Goal: Task Accomplishment & Management: Manage account settings

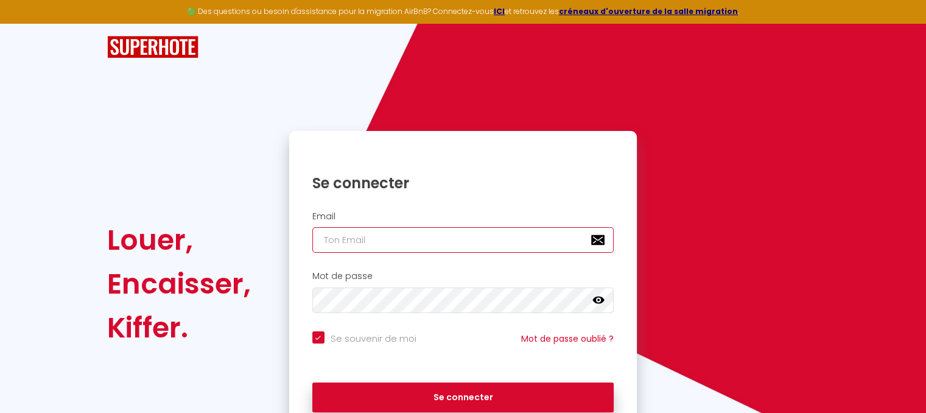
click at [401, 229] on input "email" at bounding box center [463, 240] width 302 height 26
type input "b"
checkbox input "true"
type input "bu"
checkbox input "true"
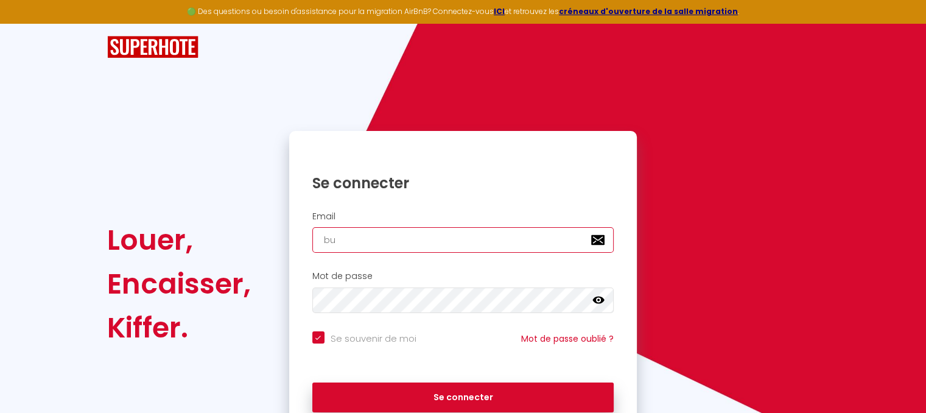
type input "bus"
checkbox input "true"
type input "[EMAIL_ADDRESS][DOMAIN_NAME]"
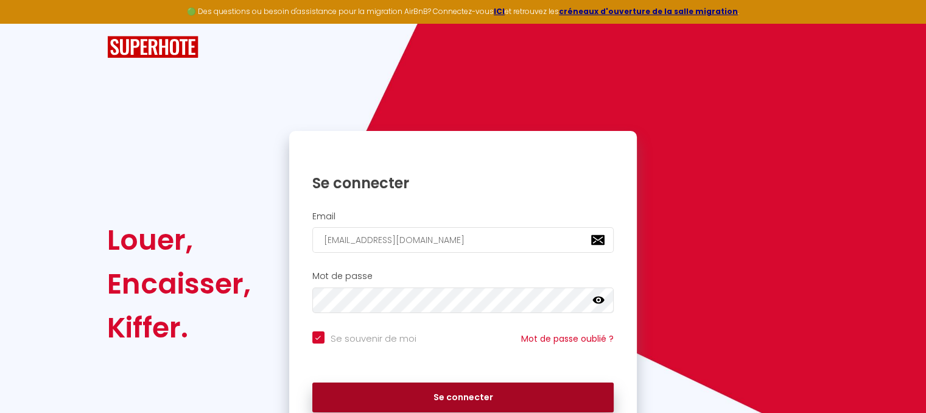
click at [477, 400] on button "Se connecter" at bounding box center [463, 397] width 302 height 30
checkbox input "true"
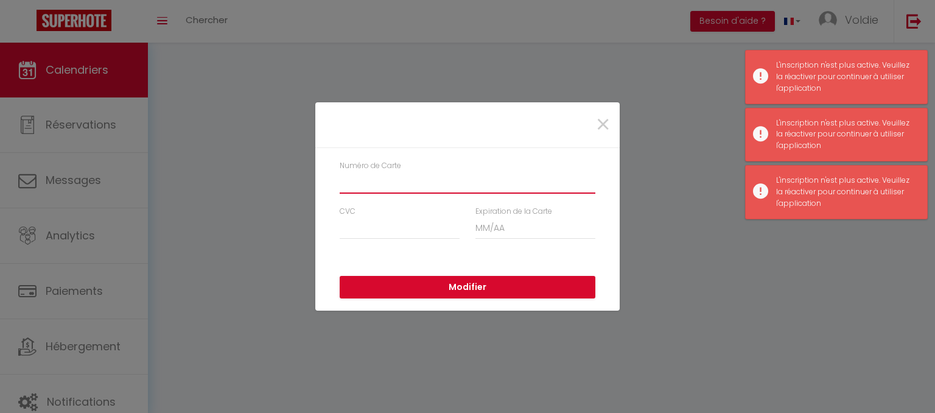
click at [435, 179] on input "Numéro de Carte" at bounding box center [468, 183] width 256 height 22
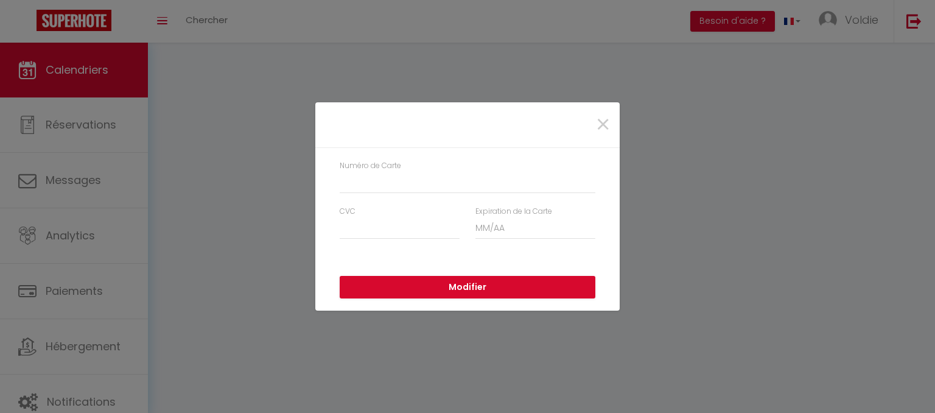
click at [513, 124] on div "×" at bounding box center [468, 124] width 302 height 27
click at [406, 185] on input "Numéro de Carte" at bounding box center [468, 183] width 256 height 22
type input "4165980313924280"
type input "894"
type input "10/2028"
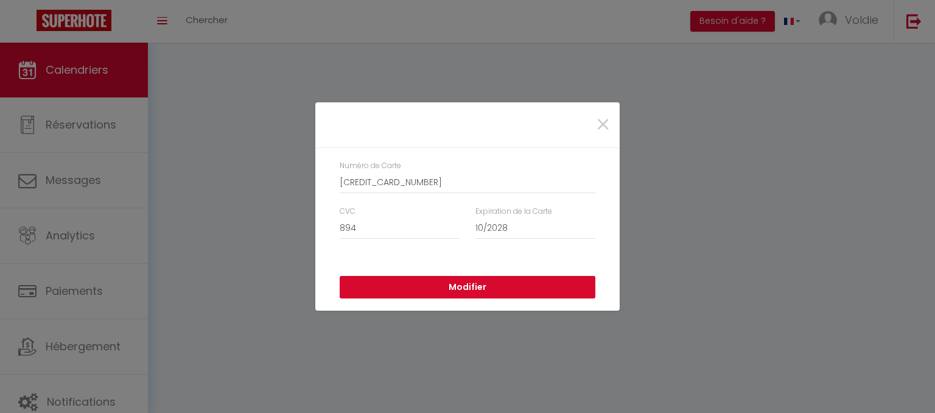
click at [474, 290] on button "Modifier" at bounding box center [468, 287] width 256 height 23
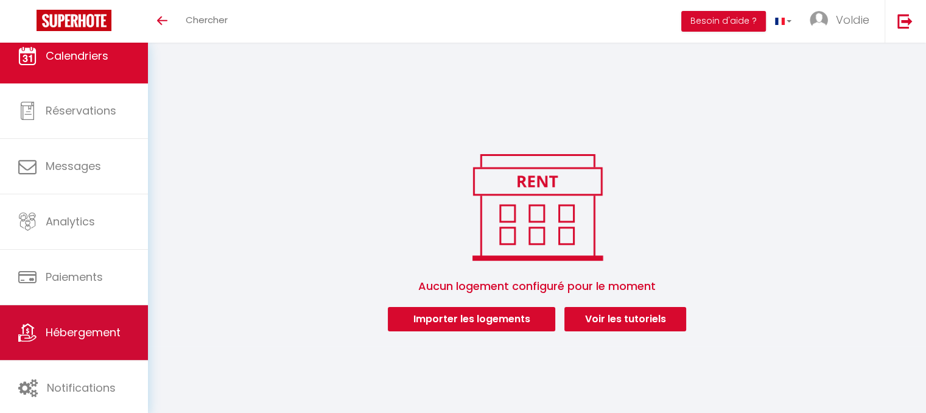
click at [85, 313] on link "Hébergement" at bounding box center [74, 332] width 148 height 55
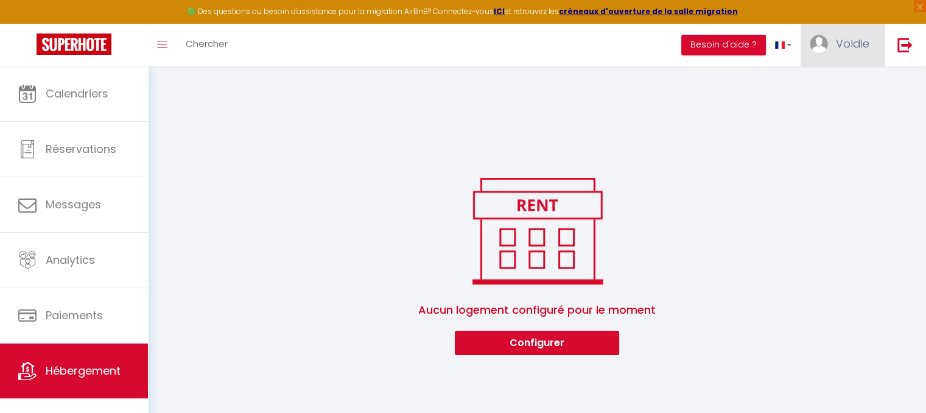
click at [834, 47] on link "Voldie" at bounding box center [843, 45] width 84 height 43
click at [844, 89] on link "Paramètres" at bounding box center [836, 84] width 90 height 21
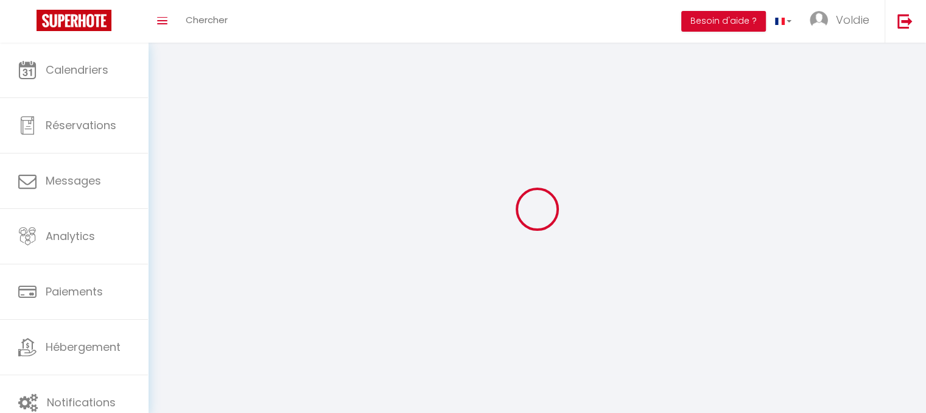
type input "Voldie"
type input "Mulongo"
type input "+32491255488"
type input "Kernenergiestraat 19 N6"
type input "2610"
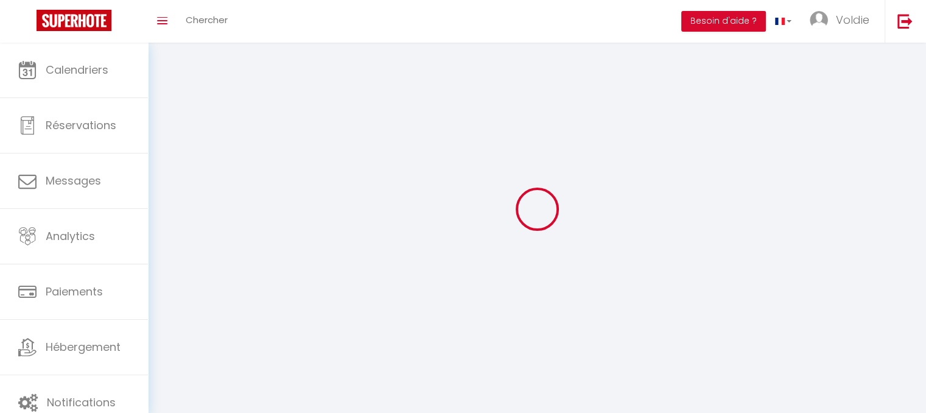
type input "Wilrijk"
type input "grInHUcAo5tRInJ9aFQpi17ov"
type input "3u3fVJrl8ThYP2cquNm8ELEMo"
type input "grInHUcAo5tRInJ9aFQpi17ov"
type input "3u3fVJrl8ThYP2cquNm8ELEMo"
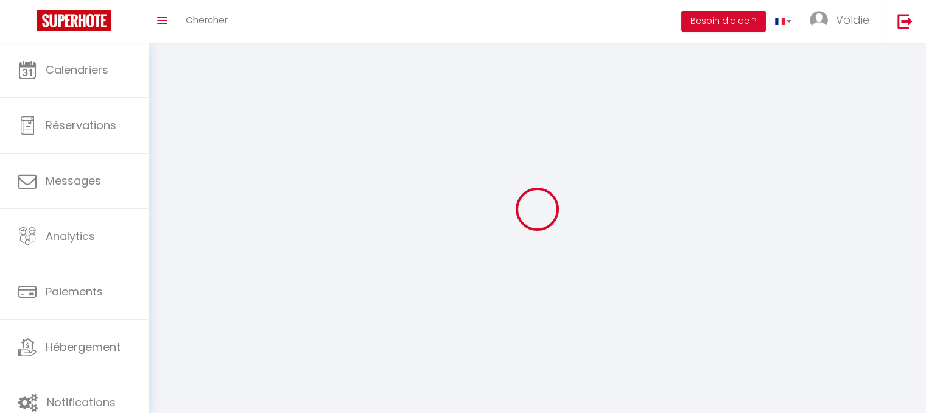
type input "https://app.superhote.com/#/get-available-rentals/3u3fVJrl8ThYP2cquNm8ELEMo"
select select "23"
select select "28"
select select "fr"
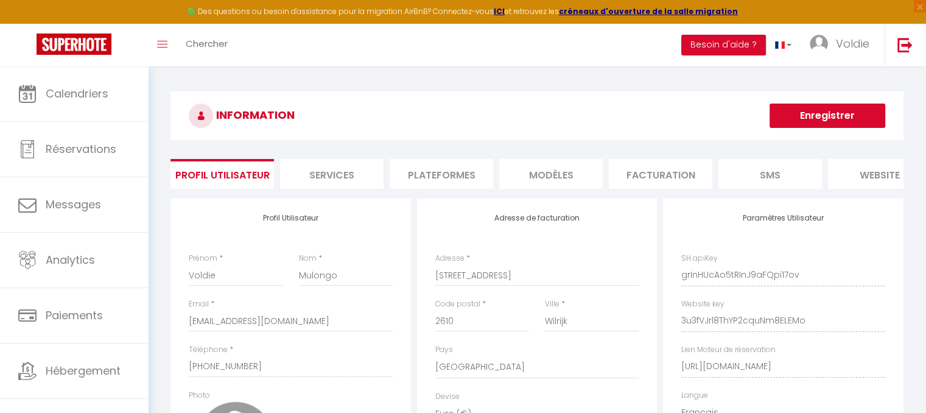
click at [448, 169] on li "Plateformes" at bounding box center [442, 174] width 104 height 30
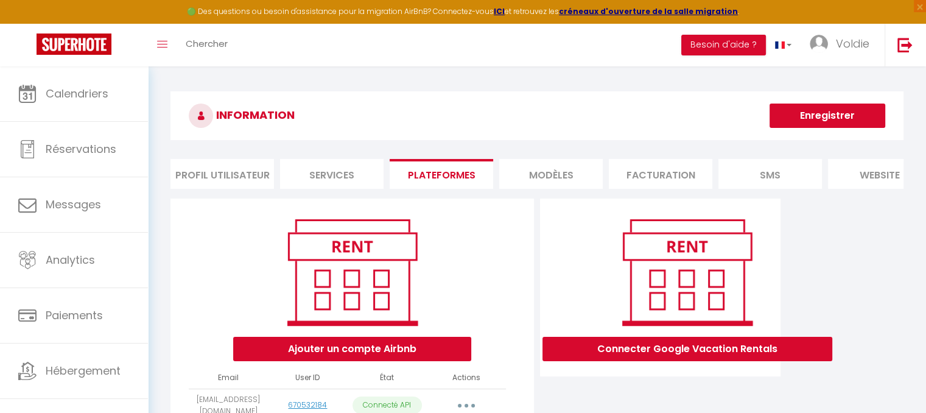
scroll to position [83, 0]
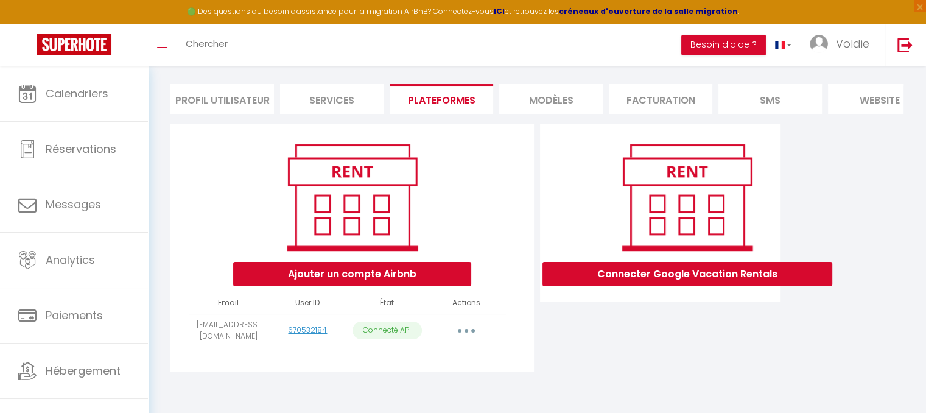
click at [477, 327] on button "button" at bounding box center [466, 330] width 34 height 19
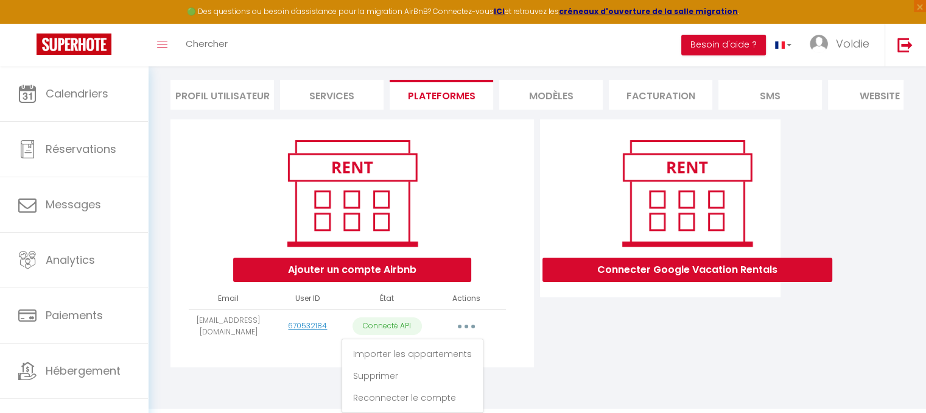
scroll to position [88, 0]
click at [460, 352] on link "Importer les appartements" at bounding box center [412, 353] width 135 height 21
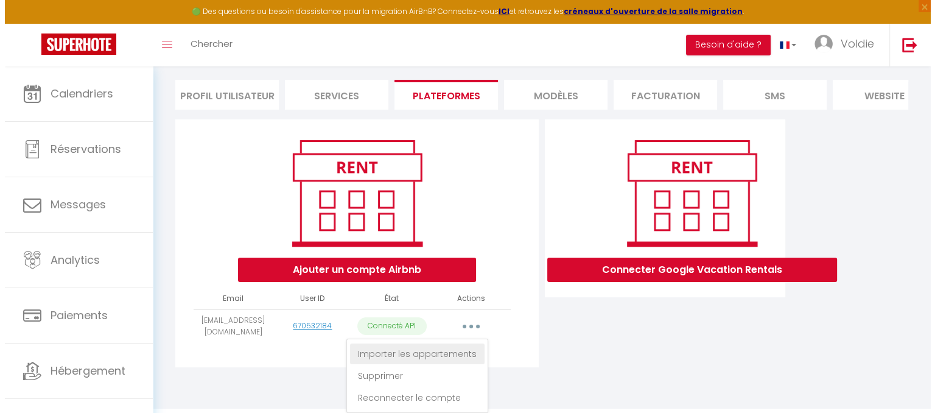
scroll to position [83, 0]
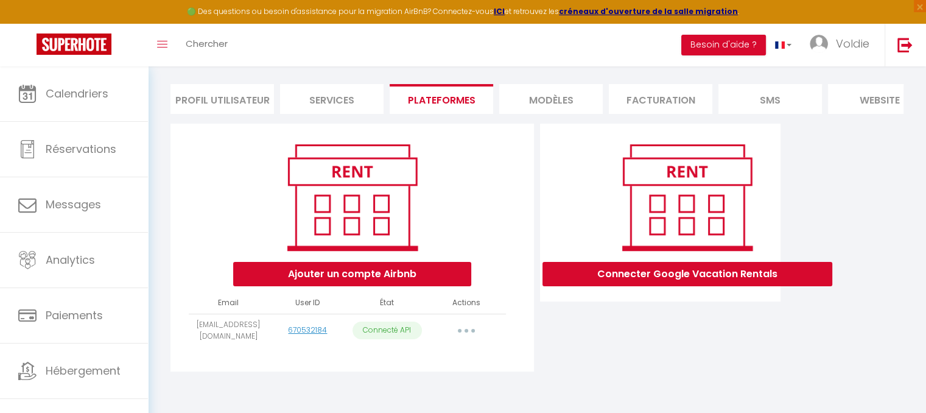
select select
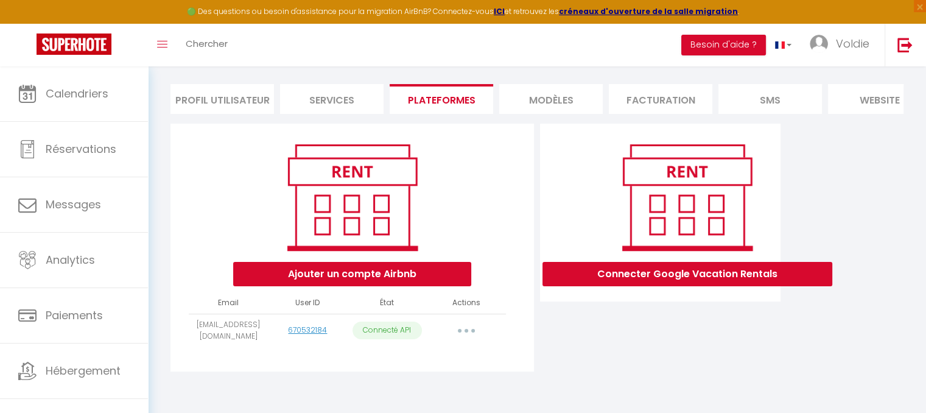
select select
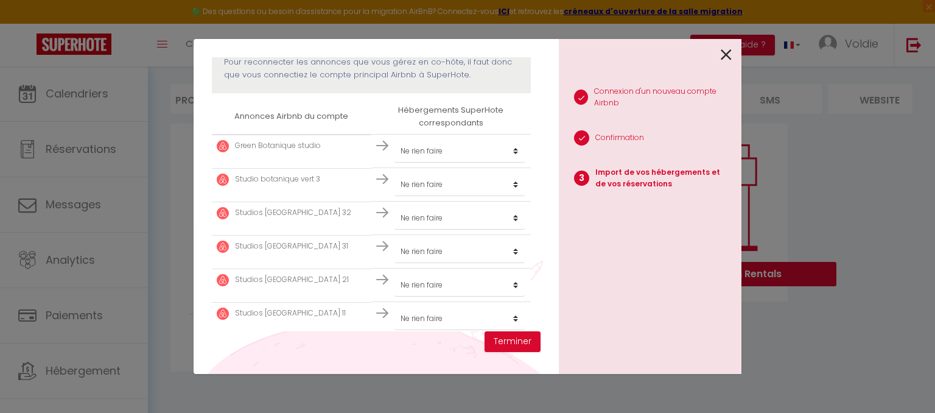
scroll to position [217, 0]
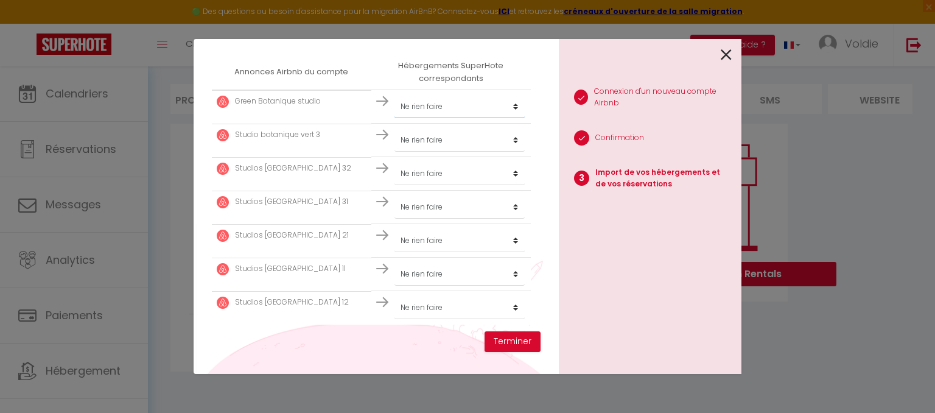
click at [438, 105] on select "Créer un nouvel hébergement Ne rien faire" at bounding box center [460, 106] width 130 height 23
select select "create_new"
click at [395, 95] on select "Créer un nouvel hébergement Ne rien faire" at bounding box center [460, 106] width 130 height 23
click at [455, 140] on select "Créer un nouvel hébergement Ne rien faire" at bounding box center [460, 139] width 130 height 23
select select "create_new"
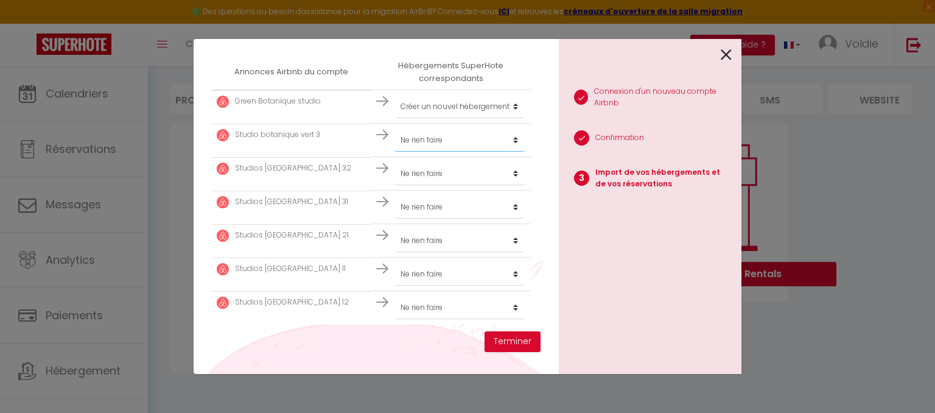
click at [395, 128] on select "Créer un nouvel hébergement Ne rien faire" at bounding box center [460, 139] width 130 height 23
click at [462, 174] on select "Créer un nouvel hébergement Ne rien faire" at bounding box center [460, 173] width 130 height 23
select select "create_new"
click at [395, 162] on select "Créer un nouvel hébergement Ne rien faire" at bounding box center [460, 173] width 130 height 23
click at [460, 210] on select "Créer un nouvel hébergement Ne rien faire" at bounding box center [460, 206] width 130 height 23
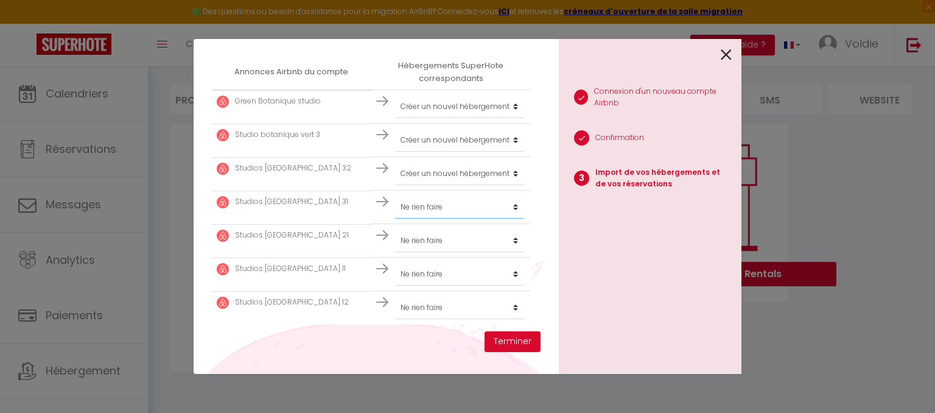
select select "create_new"
click at [395, 195] on select "Créer un nouvel hébergement Ne rien faire" at bounding box center [460, 206] width 130 height 23
click at [464, 239] on select "Créer un nouvel hébergement Ne rien faire" at bounding box center [460, 240] width 130 height 23
select select "create_new"
click at [395, 229] on select "Créer un nouvel hébergement Ne rien faire" at bounding box center [460, 240] width 130 height 23
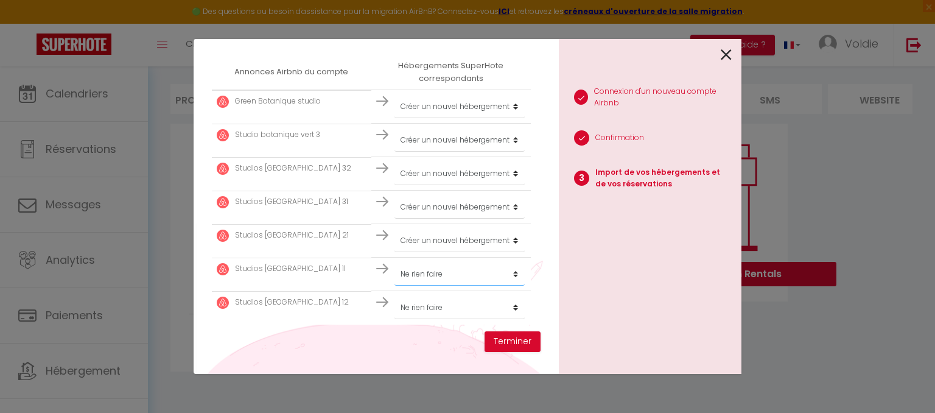
click at [470, 271] on select "Créer un nouvel hébergement Ne rien faire" at bounding box center [460, 273] width 130 height 23
select select "create_new"
click at [395, 262] on select "Créer un nouvel hébergement Ne rien faire" at bounding box center [460, 273] width 130 height 23
click at [465, 305] on select "Créer un nouvel hébergement Ne rien faire" at bounding box center [460, 307] width 130 height 23
select select "create_new"
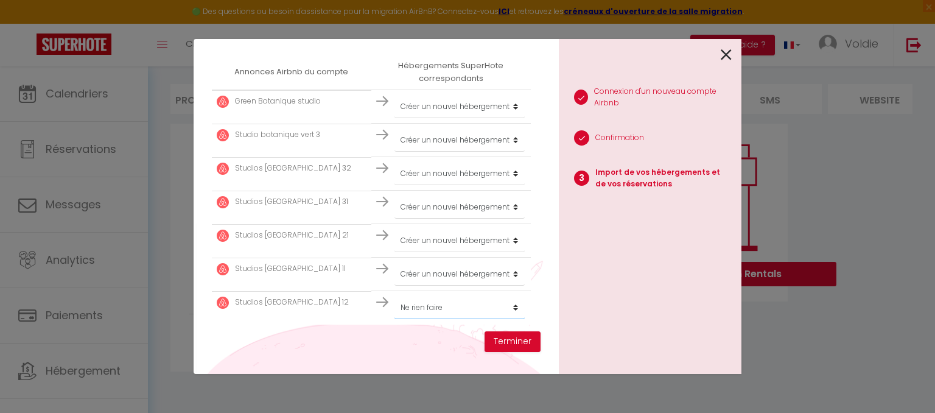
click at [395, 296] on select "Créer un nouvel hébergement Ne rien faire" at bounding box center [460, 307] width 130 height 23
click at [518, 336] on button "Terminer" at bounding box center [513, 341] width 56 height 21
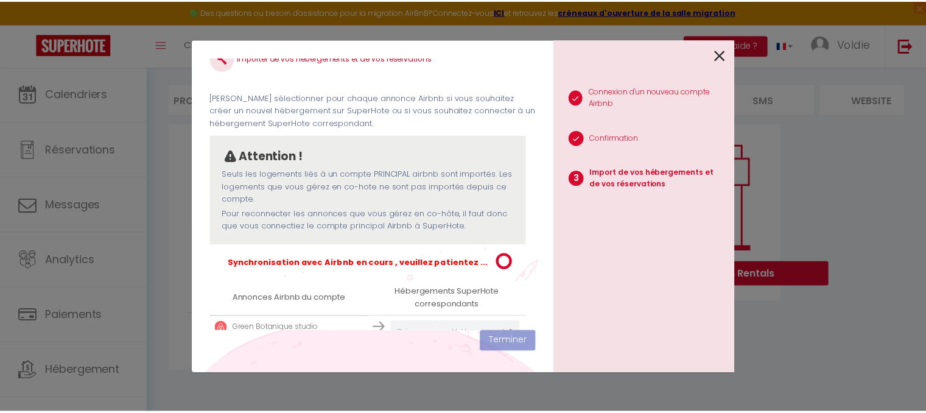
scroll to position [0, 0]
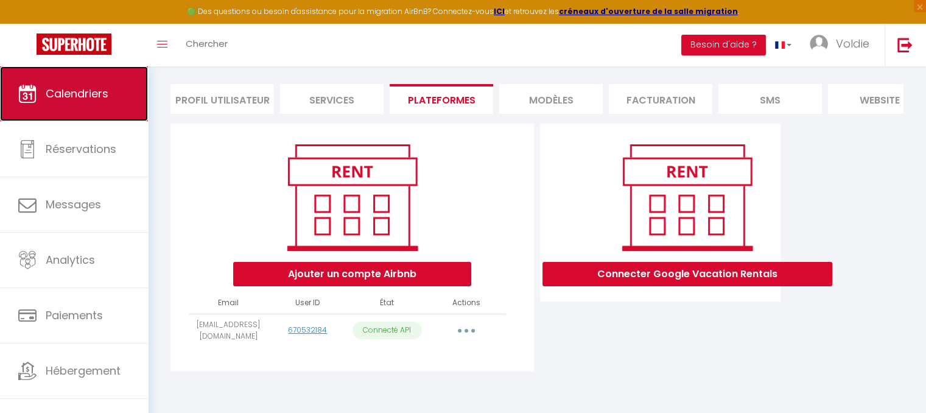
click at [87, 117] on link "Calendriers" at bounding box center [74, 93] width 148 height 55
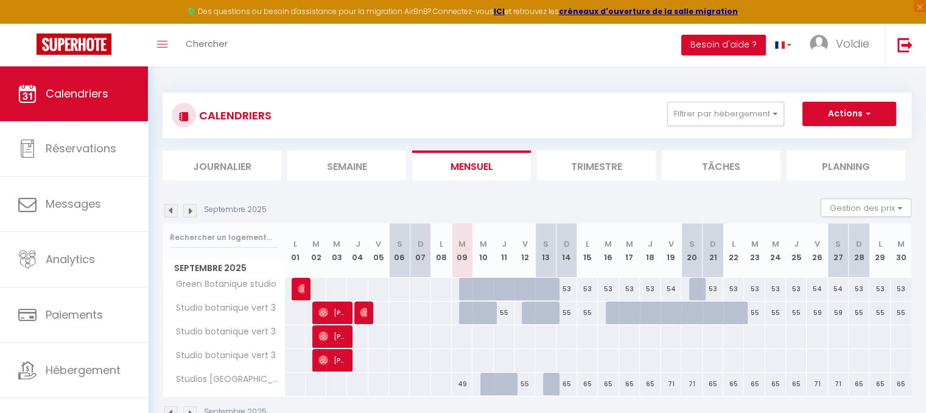
scroll to position [66, 0]
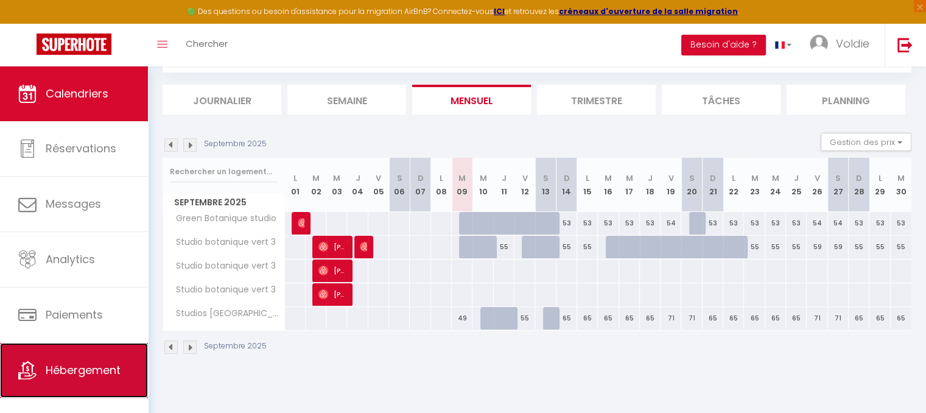
click at [78, 347] on link "Hébergement" at bounding box center [74, 370] width 148 height 55
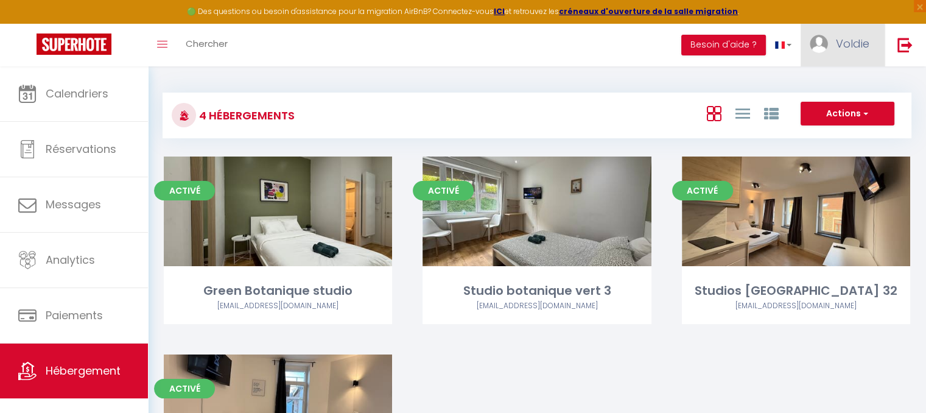
click at [863, 27] on link "Voldie" at bounding box center [843, 45] width 84 height 43
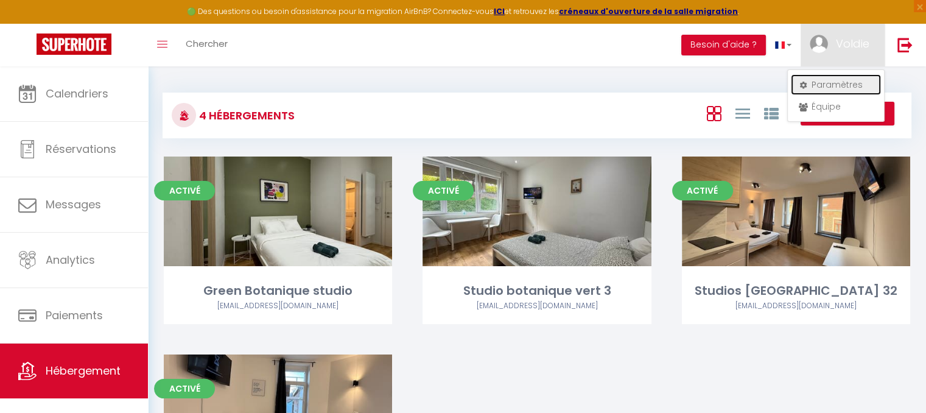
click at [835, 86] on link "Paramètres" at bounding box center [836, 84] width 90 height 21
select select "23"
select select "28"
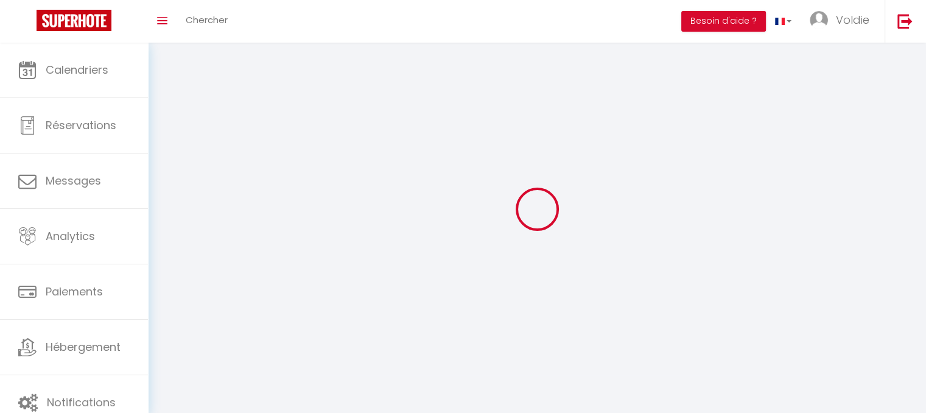
select select "fr"
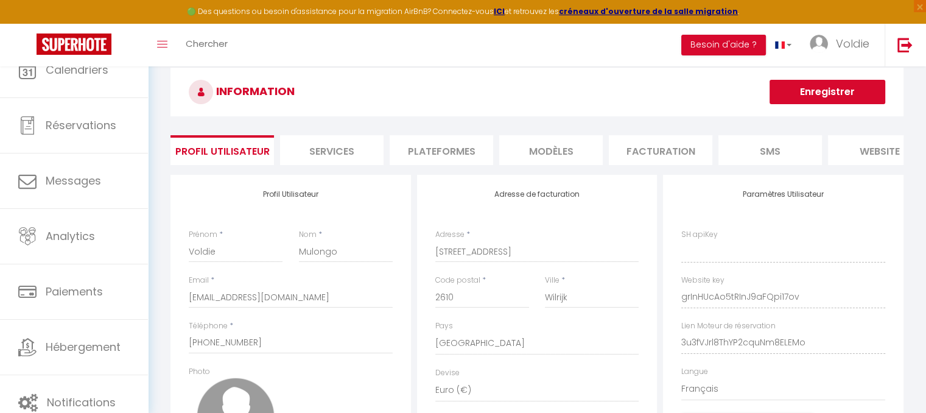
type input "grInHUcAo5tRInJ9aFQpi17ov"
type input "3u3fVJrl8ThYP2cquNm8ELEMo"
type input "https://app.superhote.com/#/get-available-rentals/3u3fVJrl8ThYP2cquNm8ELEMo"
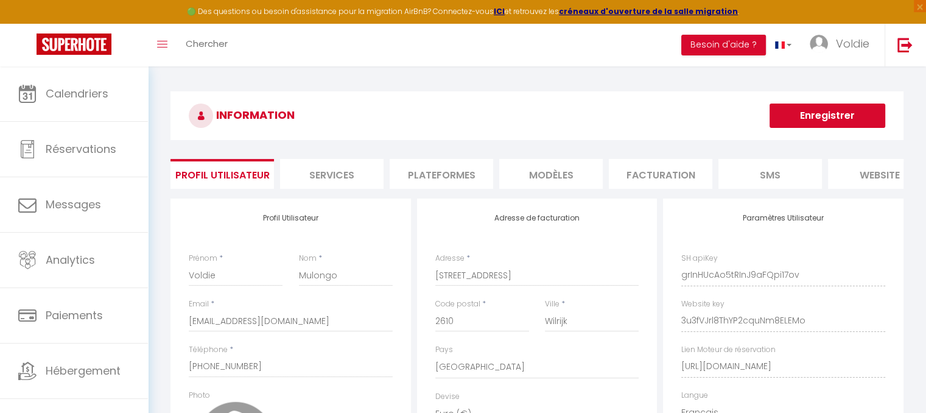
click at [462, 168] on li "Plateformes" at bounding box center [442, 174] width 104 height 30
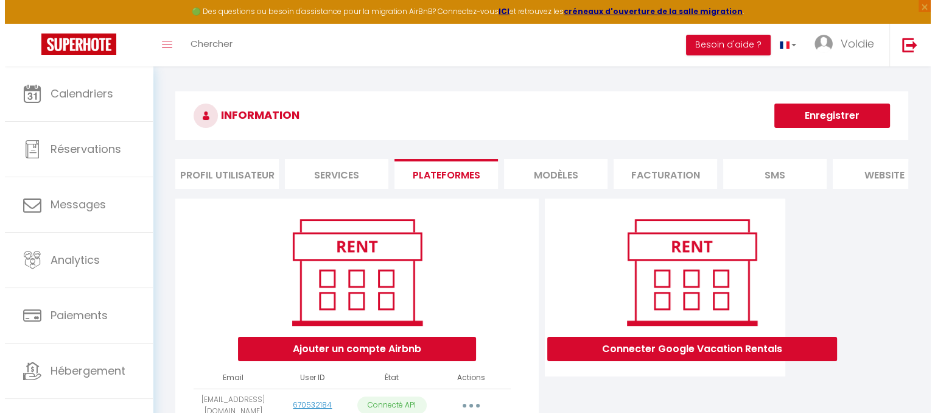
scroll to position [83, 0]
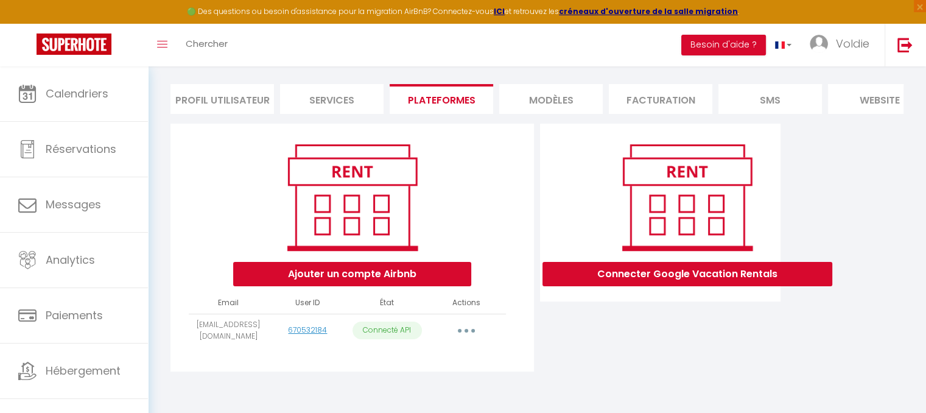
click at [474, 328] on button "button" at bounding box center [466, 330] width 34 height 19
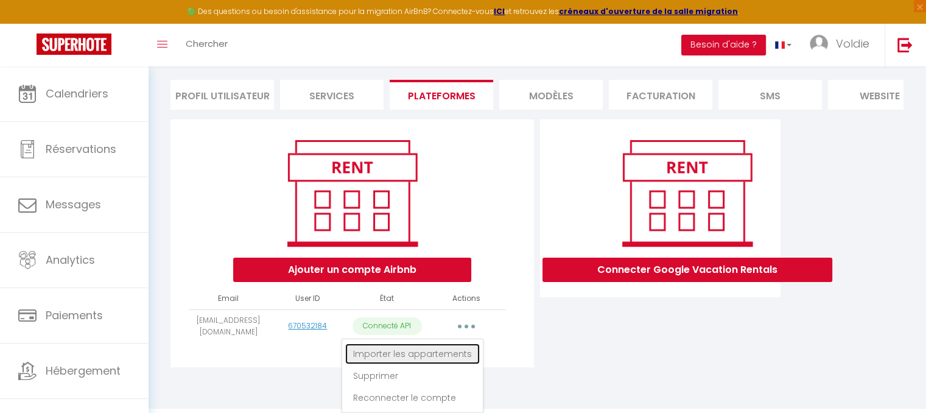
click at [445, 359] on link "Importer les appartements" at bounding box center [412, 353] width 135 height 21
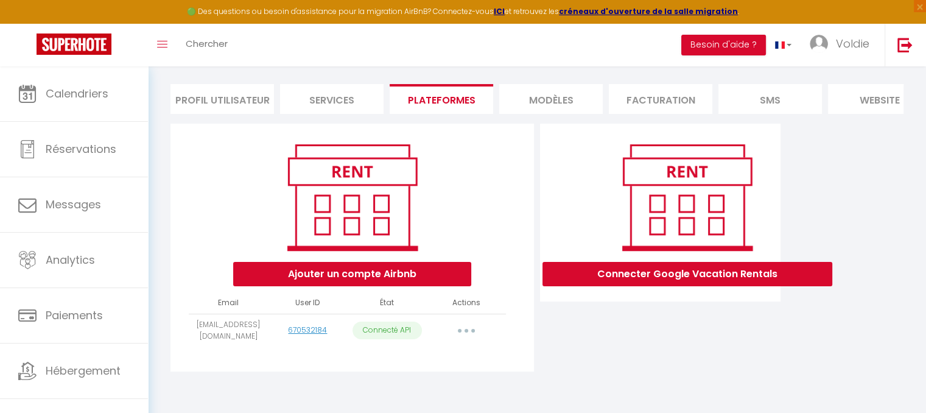
select select "76807"
select select "76808"
select select "76809"
select select "76810"
select select "76811"
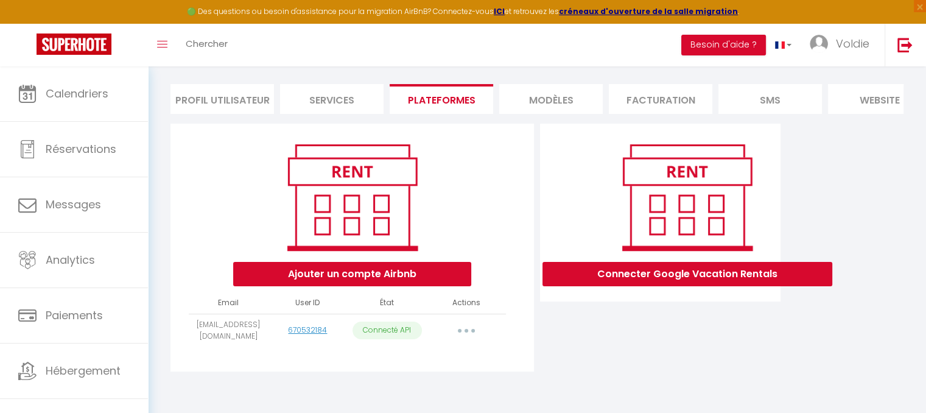
select select
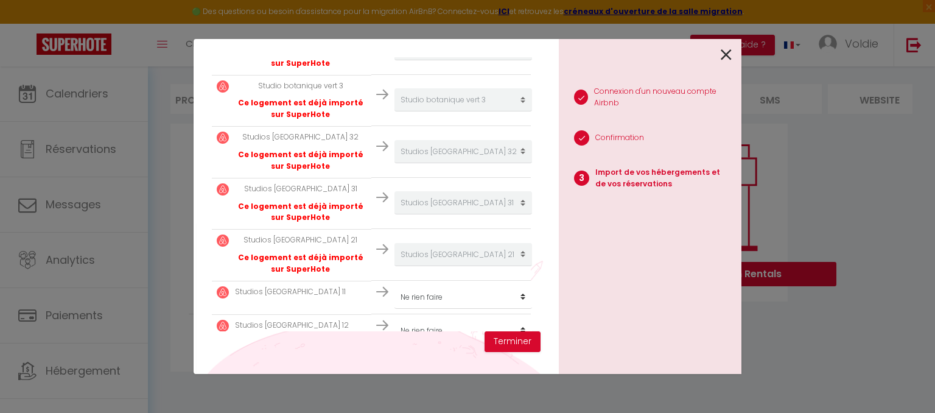
scroll to position [307, 0]
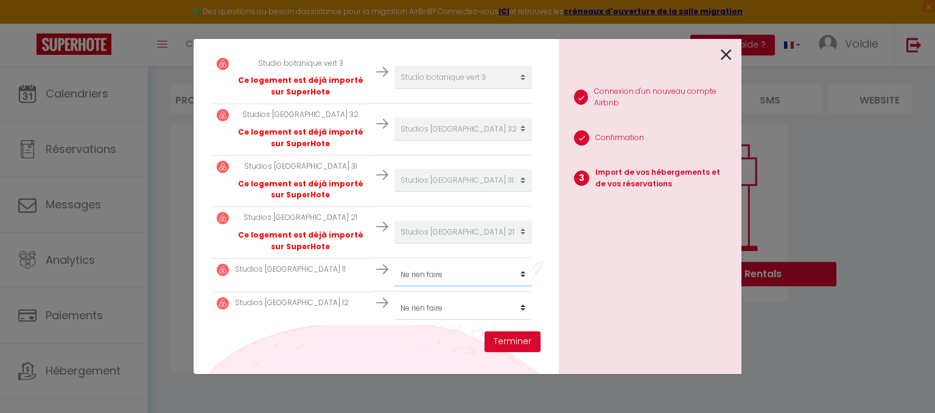
click at [441, 271] on select "Créer un nouvel hébergement Ne rien faire Green Botanique studio Studio botaniq…" at bounding box center [464, 274] width 138 height 23
select select "create_new"
click at [395, 263] on select "Créer un nouvel hébergement Ne rien faire Green Botanique studio Studio botaniq…" at bounding box center [464, 274] width 138 height 23
click at [475, 301] on select "Créer un nouvel hébergement Ne rien faire Green Botanique studio Studio botaniq…" at bounding box center [464, 308] width 138 height 23
select select "create_new"
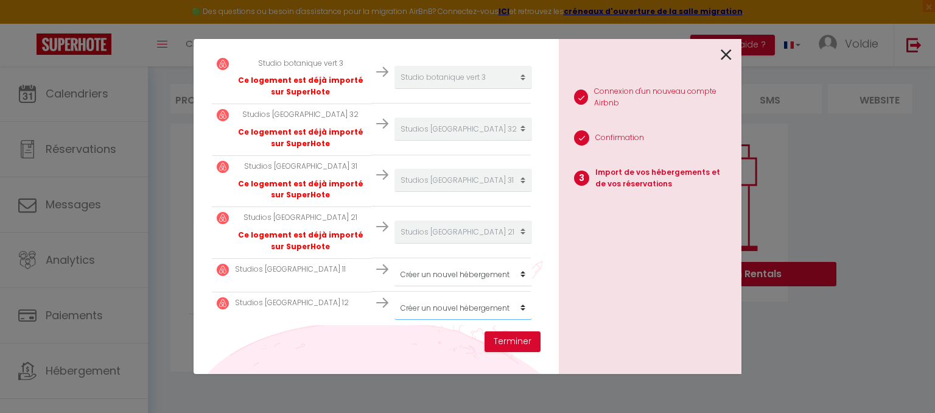
click at [395, 297] on select "Créer un nouvel hébergement Ne rien faire Green Botanique studio Studio botaniq…" at bounding box center [464, 308] width 138 height 23
click at [511, 339] on button "Terminer" at bounding box center [513, 341] width 56 height 21
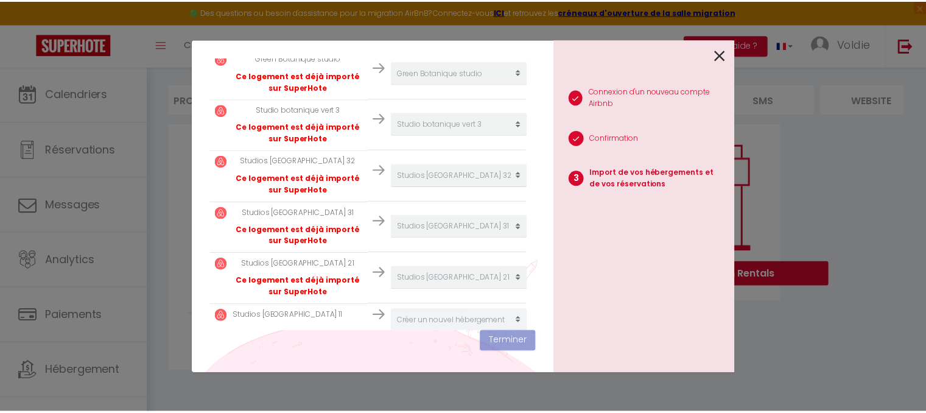
scroll to position [0, 0]
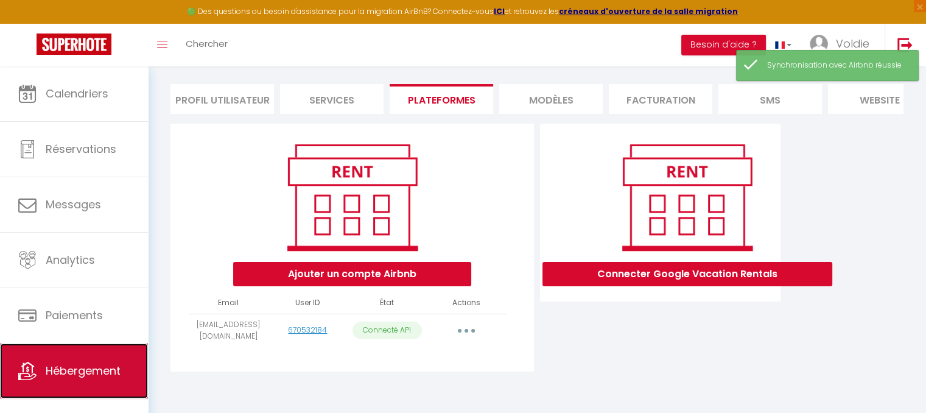
click at [89, 363] on span "Hébergement" at bounding box center [83, 370] width 75 height 15
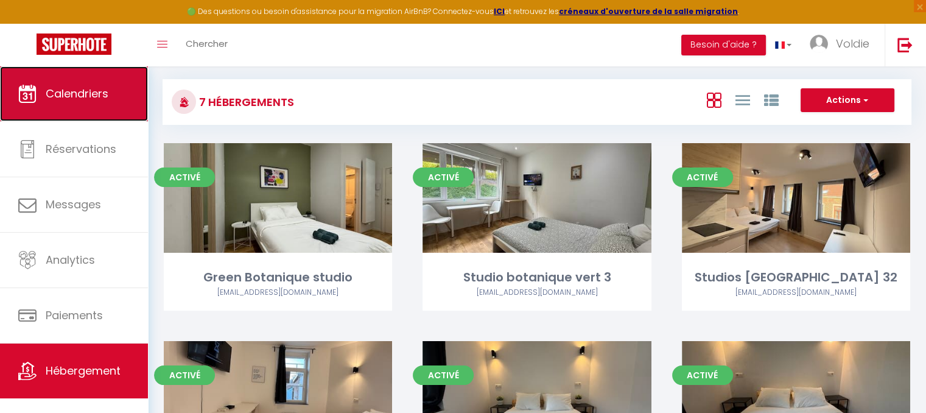
click at [75, 103] on link "Calendriers" at bounding box center [74, 93] width 148 height 55
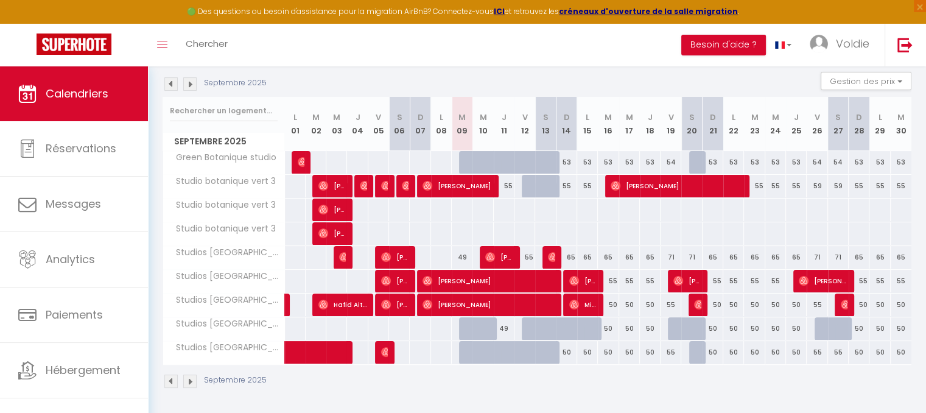
scroll to position [126, 0]
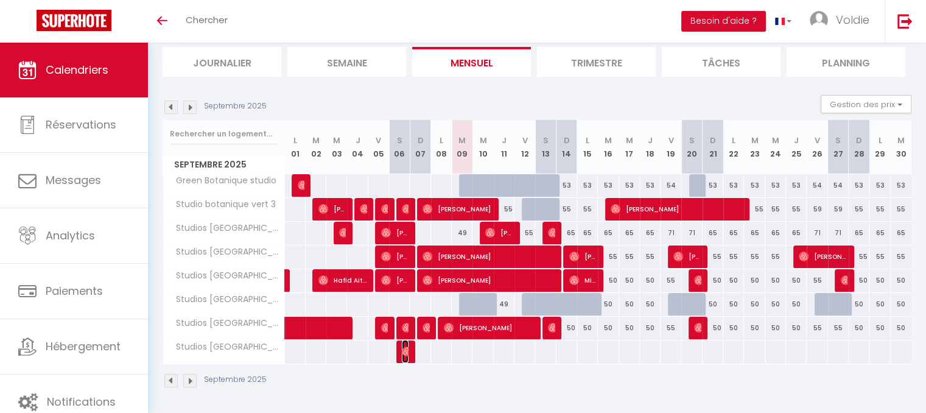
click at [406, 356] on span "[PERSON_NAME]" at bounding box center [405, 351] width 7 height 23
select select "OK"
select select "0"
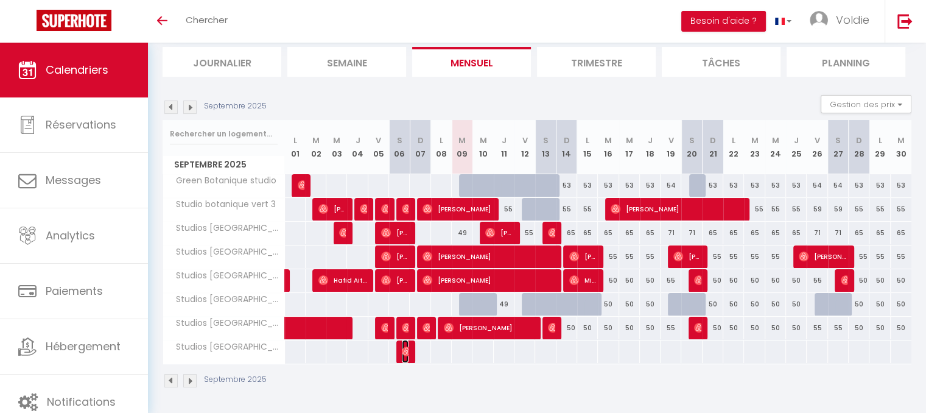
select select "1"
select select
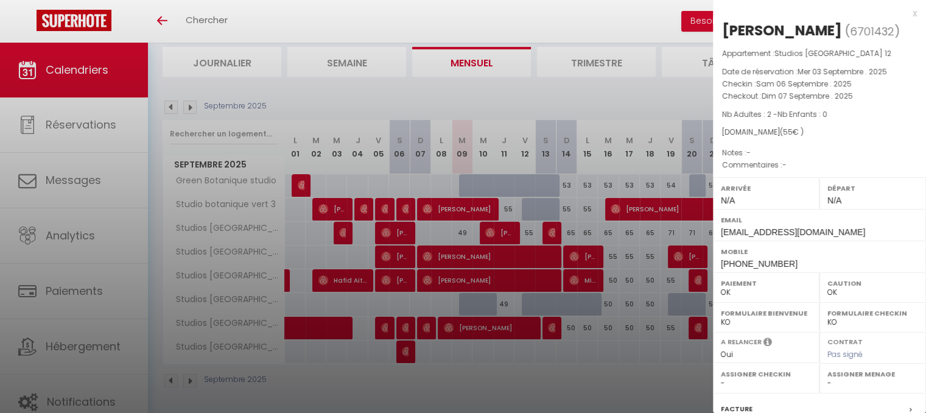
click at [906, 12] on div "x" at bounding box center [815, 13] width 204 height 15
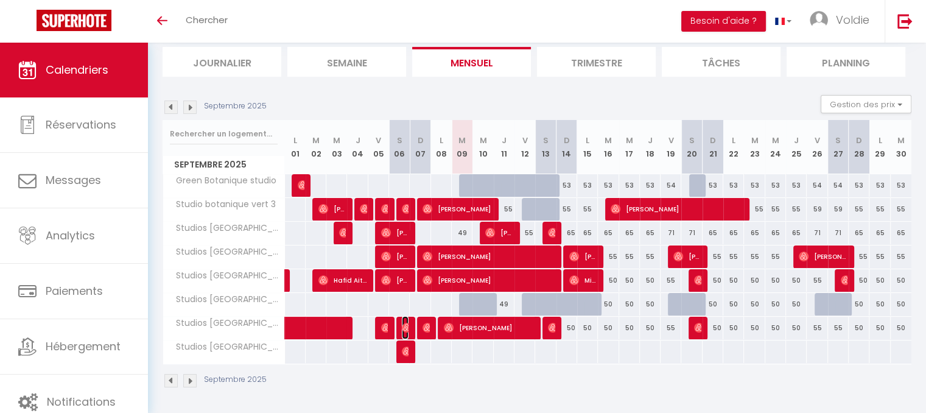
click at [409, 323] on img at bounding box center [407, 328] width 10 height 10
select select "KO"
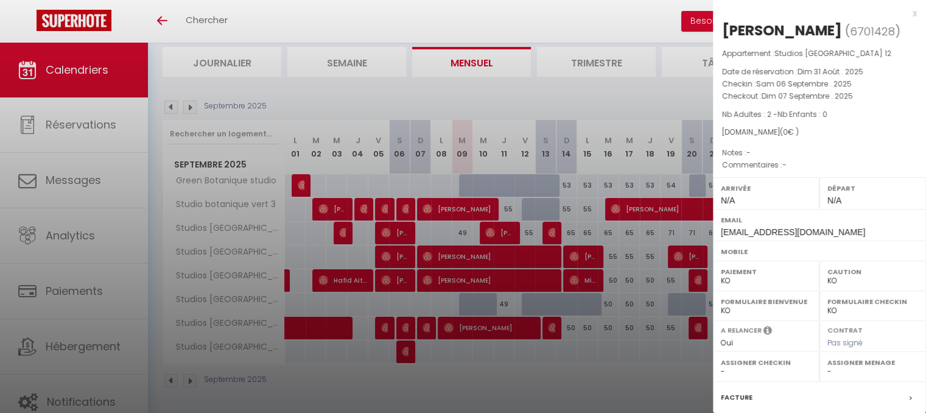
click at [906, 13] on div "x" at bounding box center [815, 13] width 204 height 15
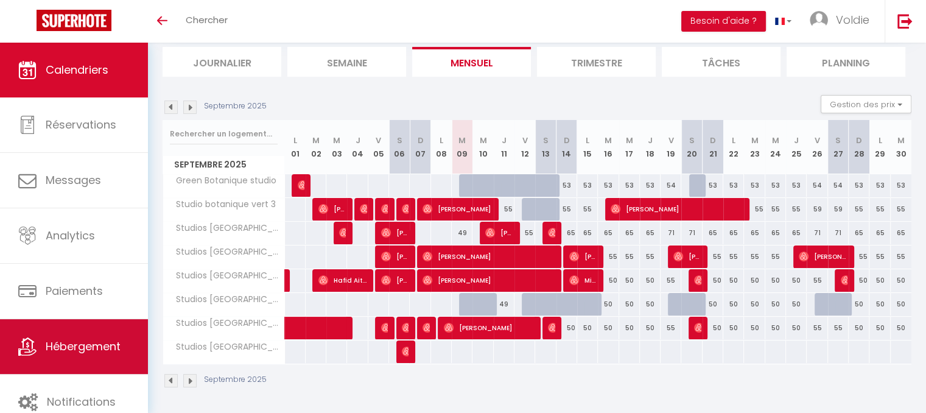
click at [60, 348] on span "Hébergement" at bounding box center [83, 346] width 75 height 15
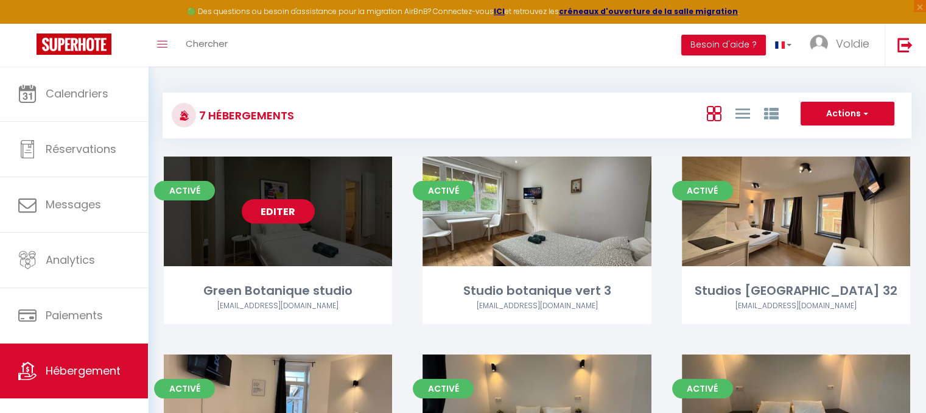
click at [283, 208] on link "Editer" at bounding box center [278, 211] width 73 height 24
select select "3"
select select "2"
select select "1"
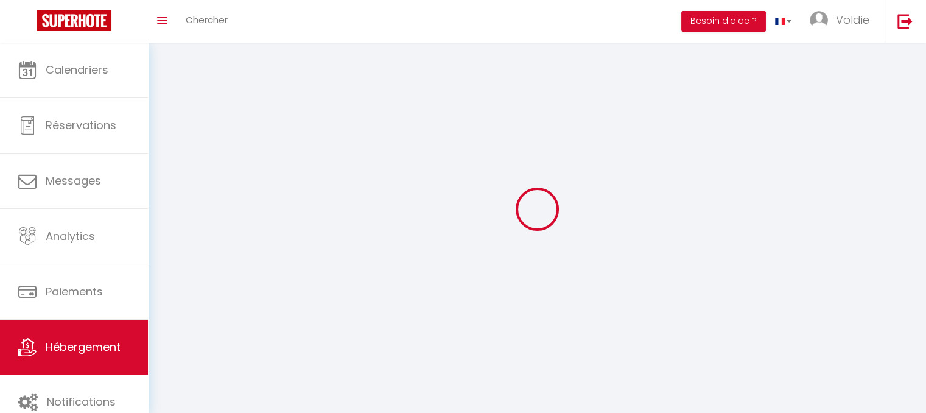
select select
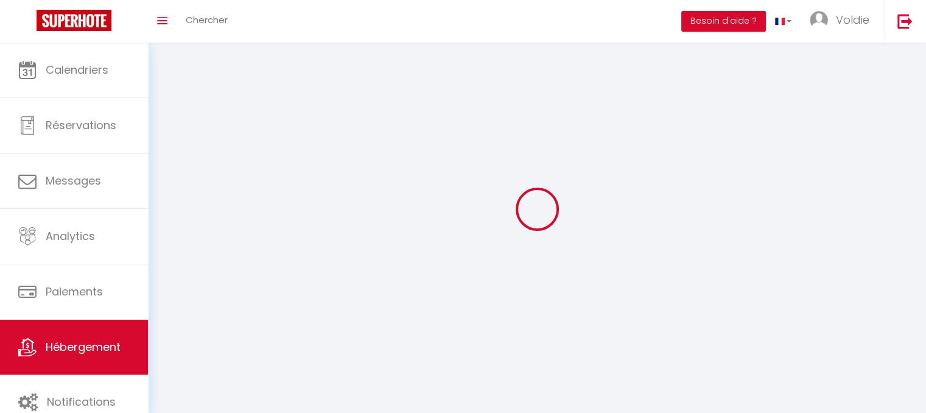
select select
checkbox input "false"
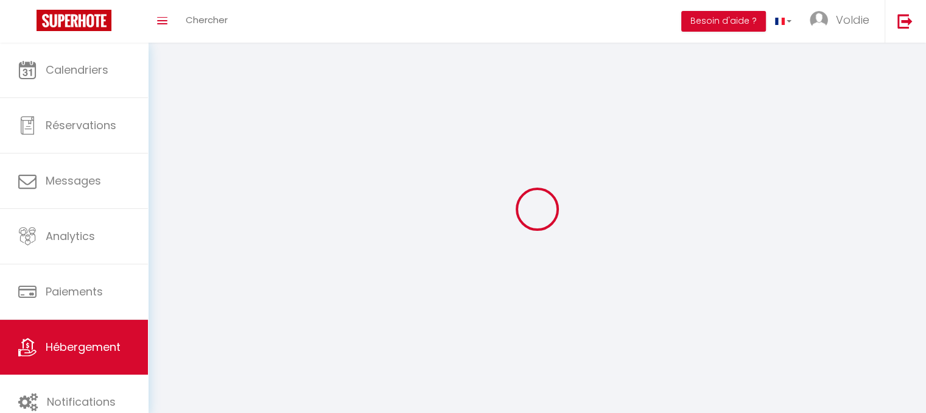
select select
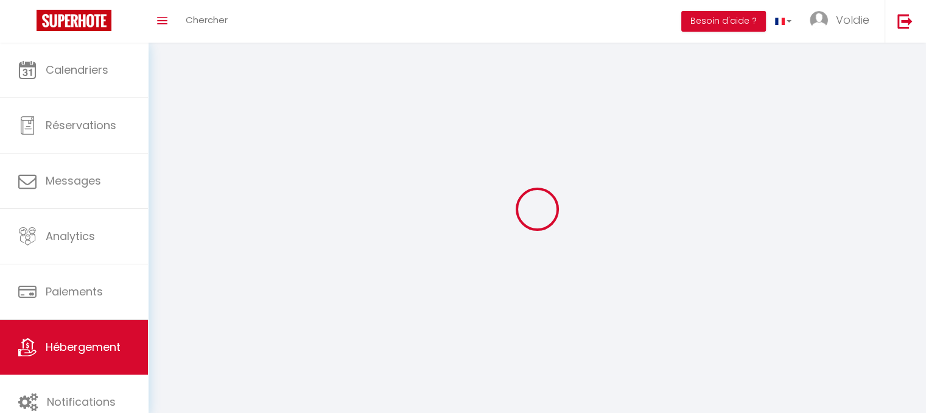
select select
checkbox input "false"
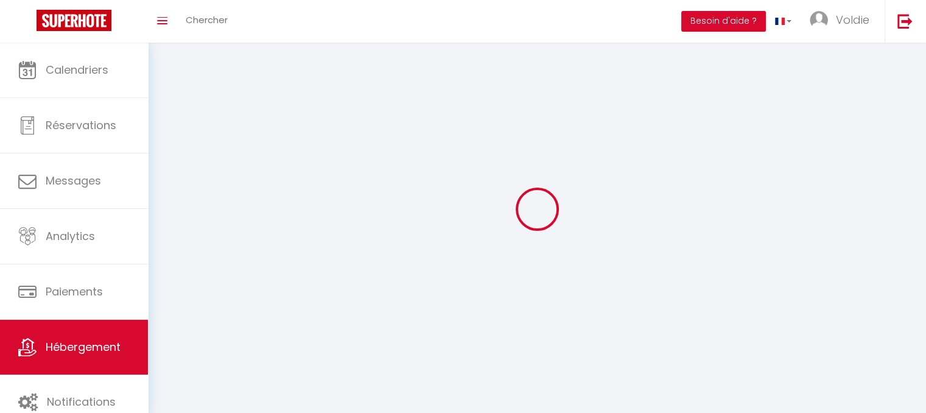
checkbox input "false"
select select
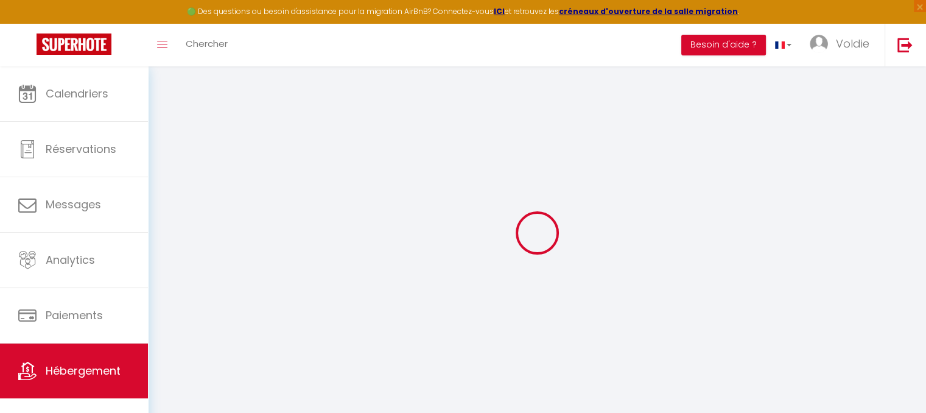
select select
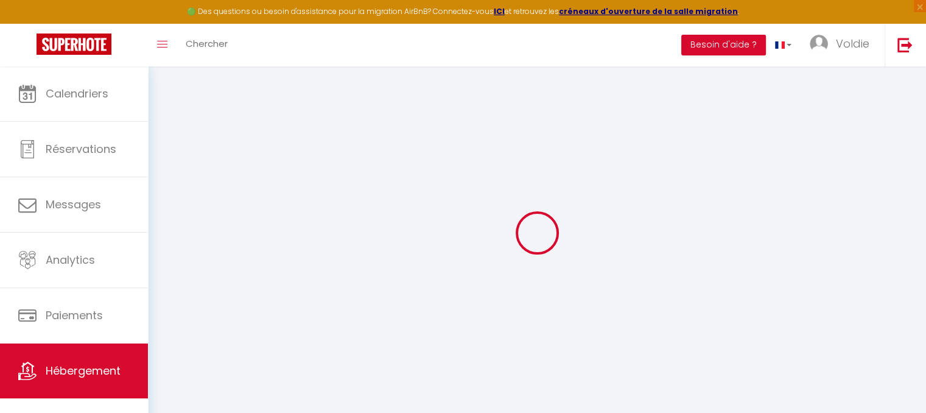
select select
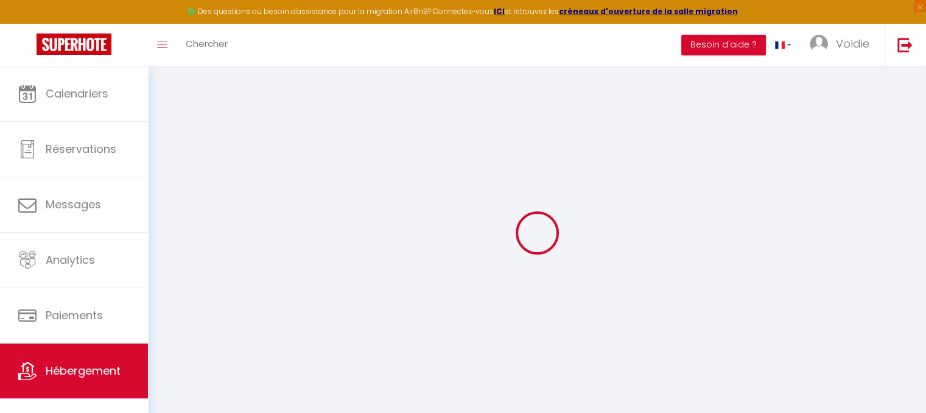
select select
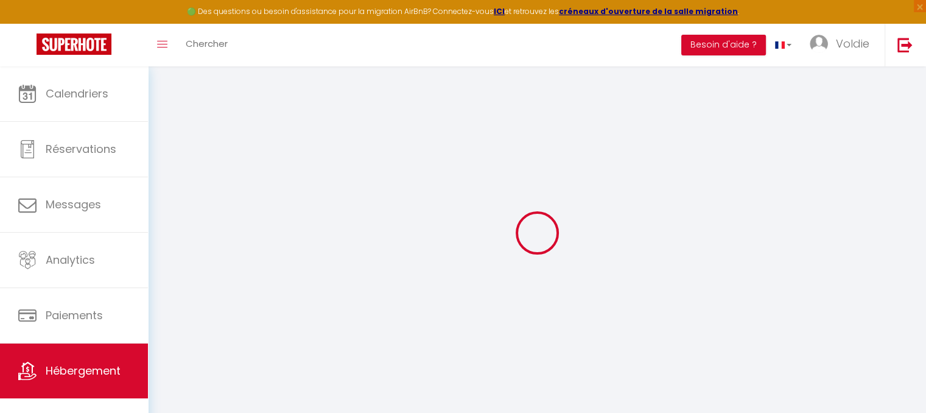
select select
checkbox input "false"
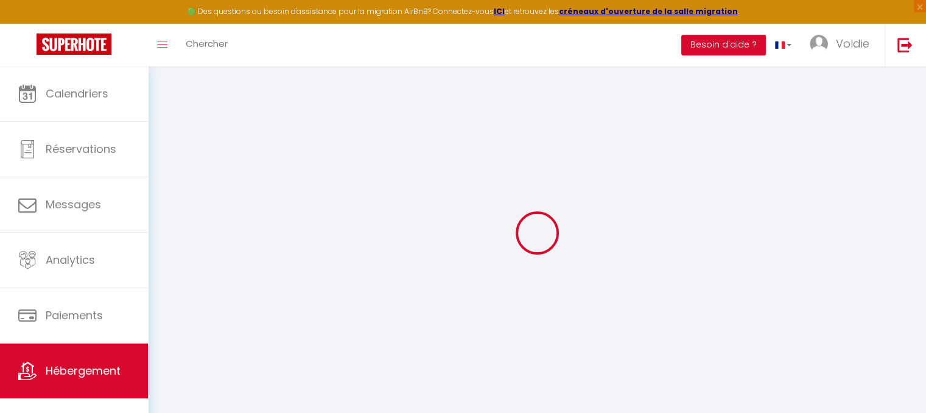
checkbox input "false"
select select
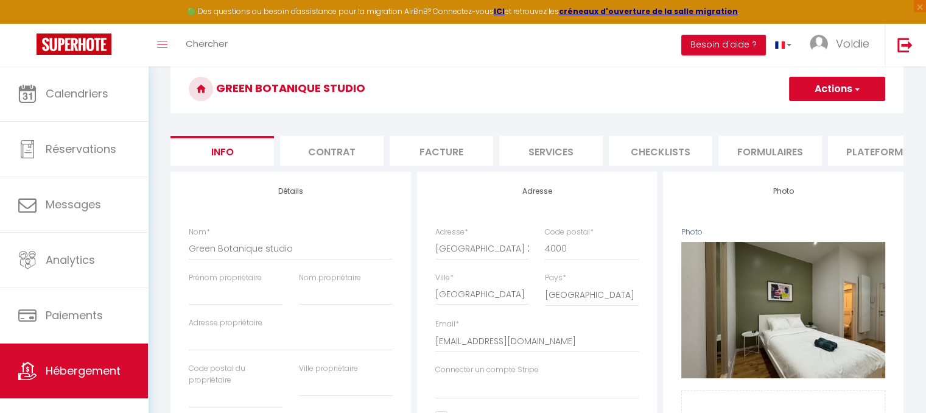
scroll to position [53, 0]
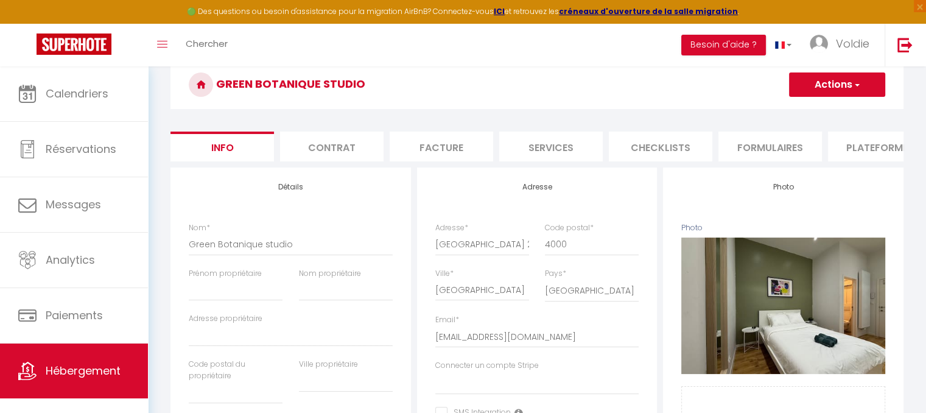
select select
checkbox input "false"
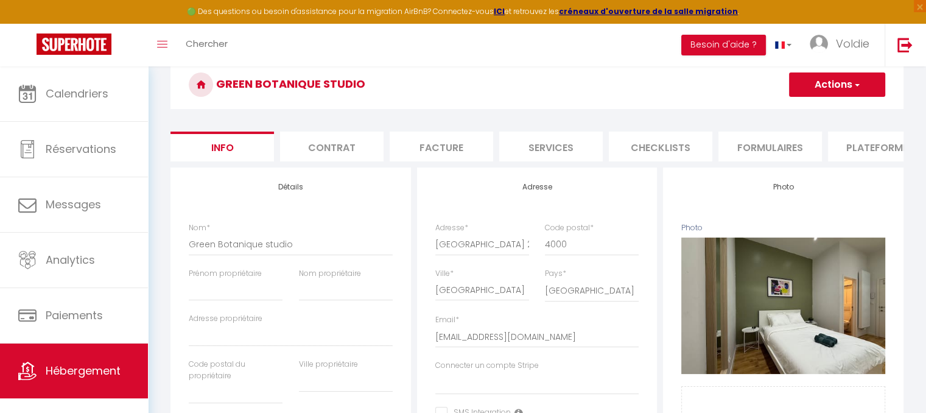
select select
select select "365"
select select "EUR"
select select
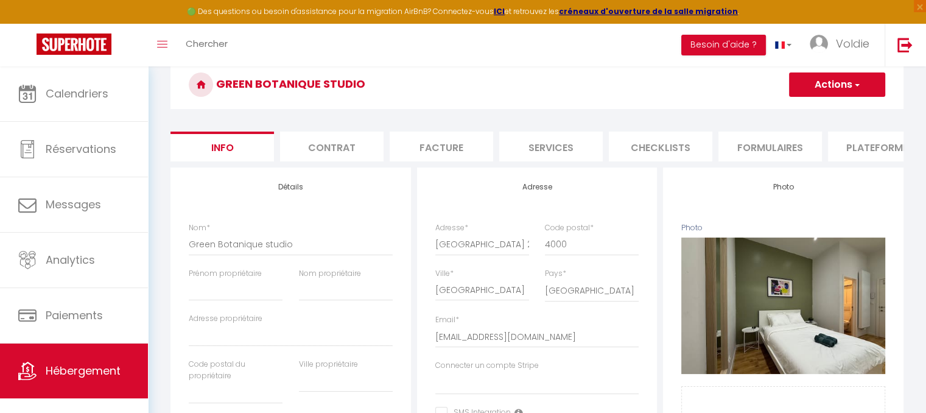
select select "18227-1489404994942141436"
click at [778, 139] on li "Plateformes" at bounding box center [778, 147] width 104 height 30
select select
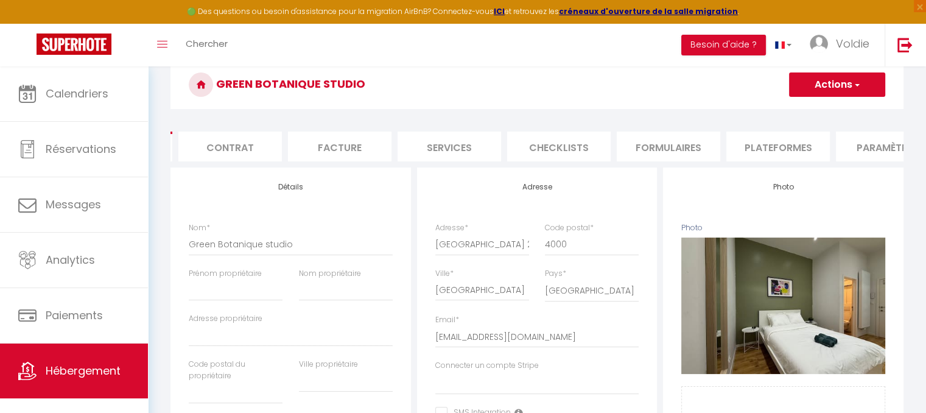
select select
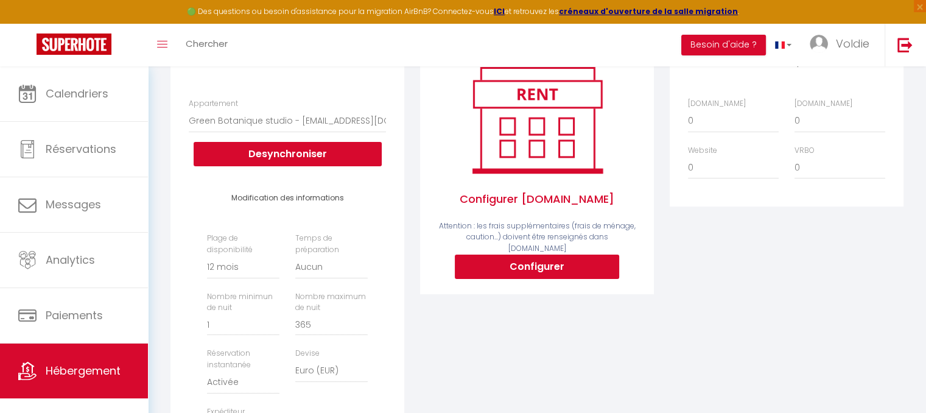
scroll to position [180, 0]
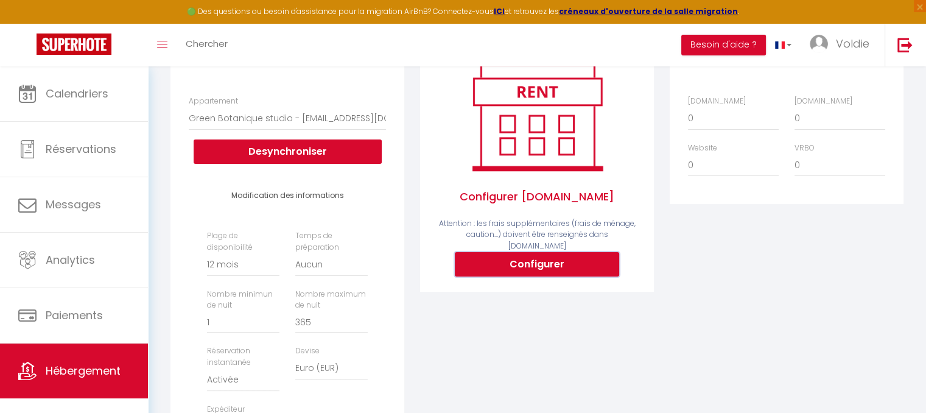
click at [562, 264] on button "Configurer" at bounding box center [537, 264] width 164 height 24
select select
type input "[EMAIL_ADDRESS][DOMAIN_NAME]"
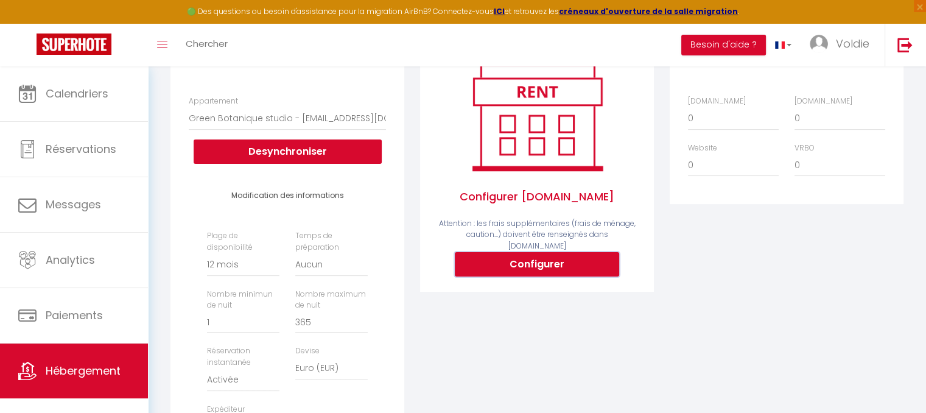
type input "[EMAIL_ADDRESS][DOMAIN_NAME]"
select select
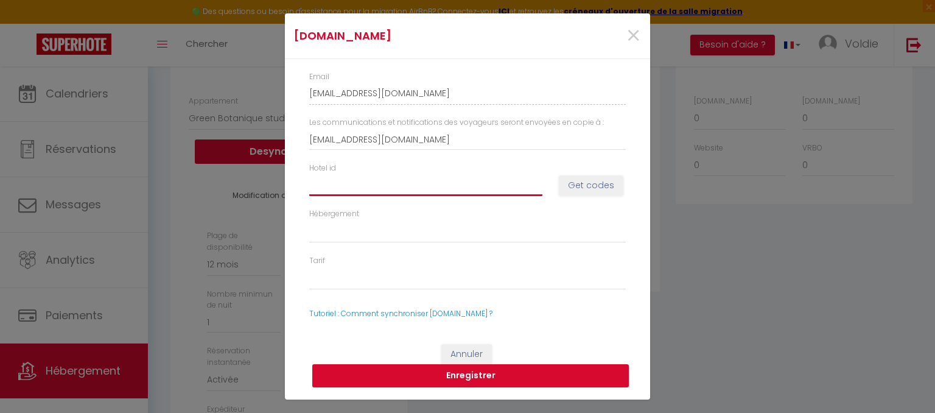
click at [373, 180] on input "Hotel id" at bounding box center [425, 185] width 233 height 22
paste input "14866951"
type input "14866951"
select select
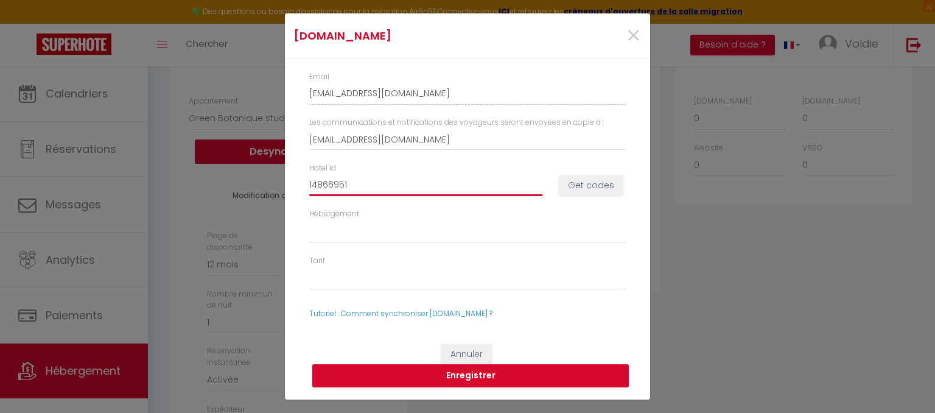
select select
type input "14866951"
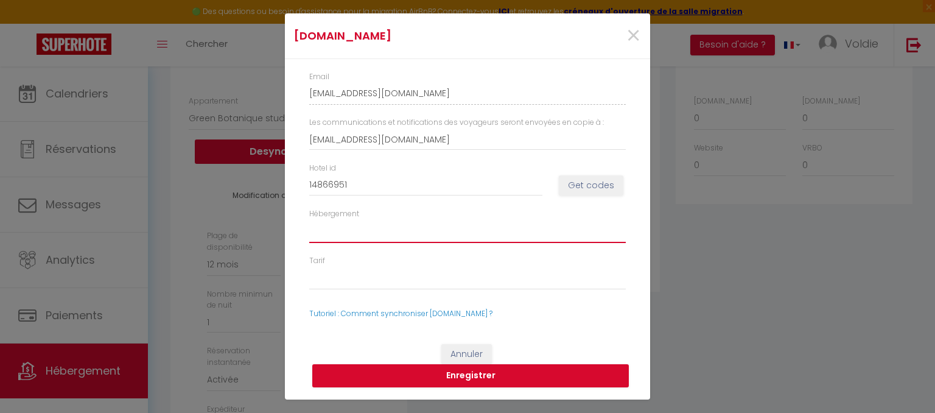
click at [358, 233] on select "Hébergement" at bounding box center [467, 231] width 317 height 23
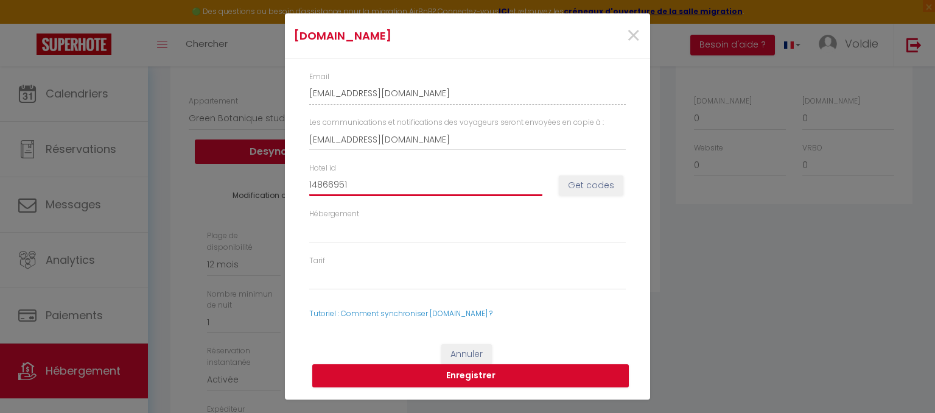
click at [440, 186] on input "14866951" at bounding box center [425, 185] width 233 height 22
click at [586, 183] on button "Get codes" at bounding box center [591, 185] width 65 height 21
select select
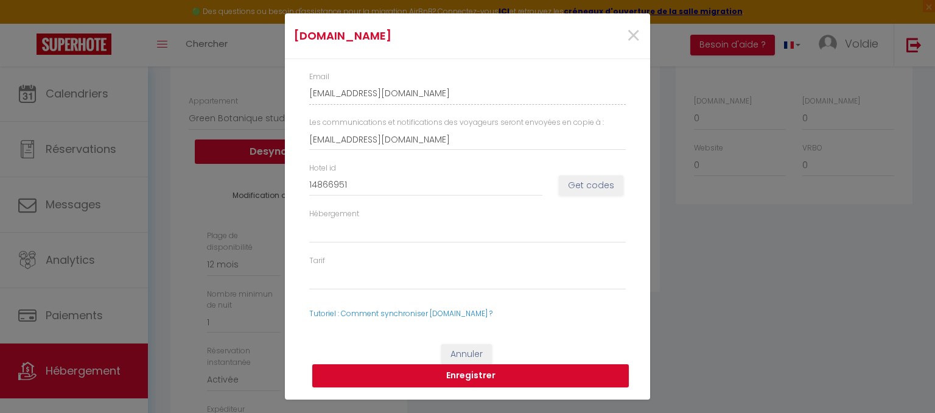
select select
click at [636, 40] on span "×" at bounding box center [633, 36] width 15 height 37
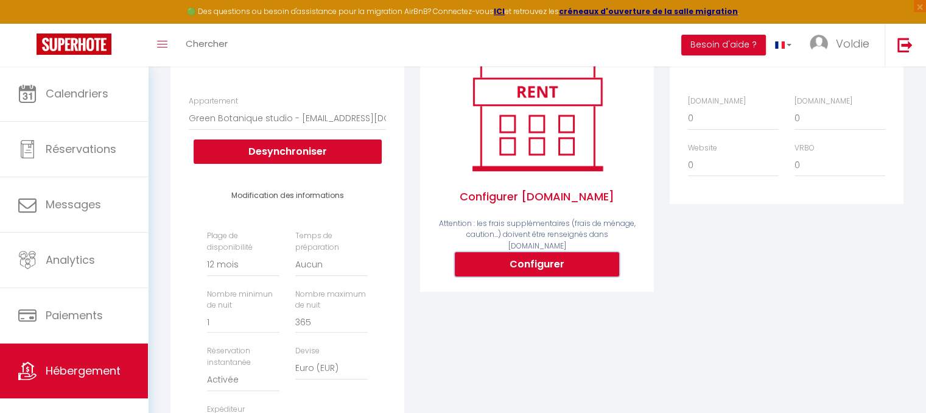
click at [533, 264] on button "Configurer" at bounding box center [537, 264] width 164 height 24
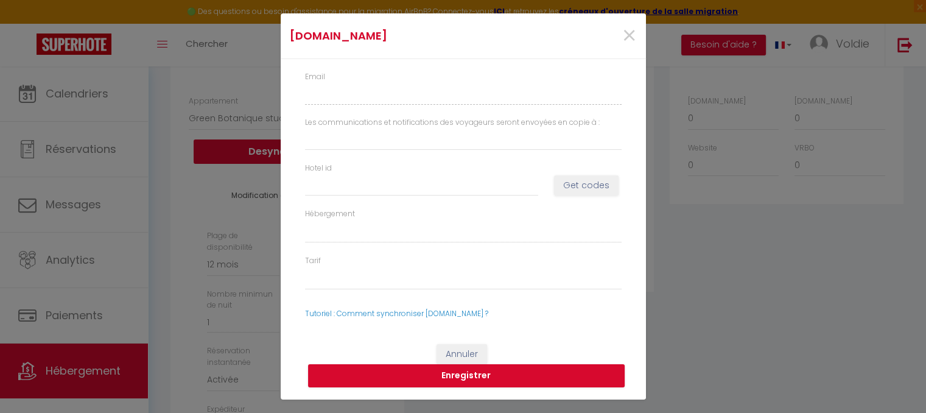
type input "[EMAIL_ADDRESS][DOMAIN_NAME]"
select select
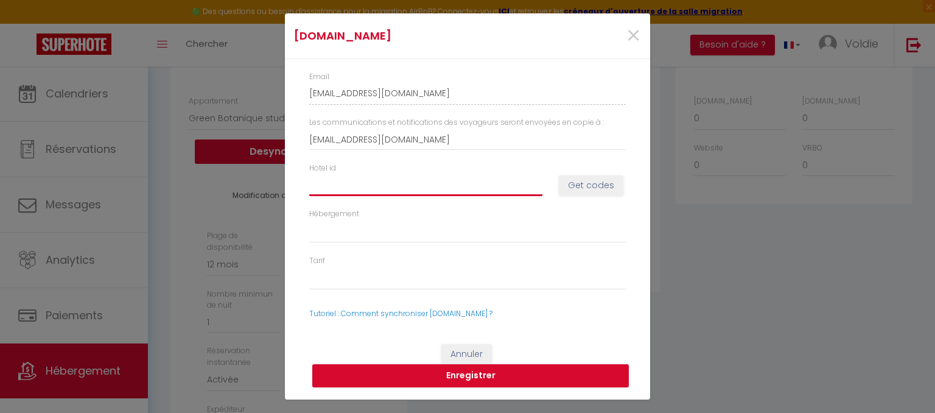
click at [430, 192] on input "Hotel id" at bounding box center [425, 185] width 233 height 22
paste input "14866951"
type input "14866951"
select select
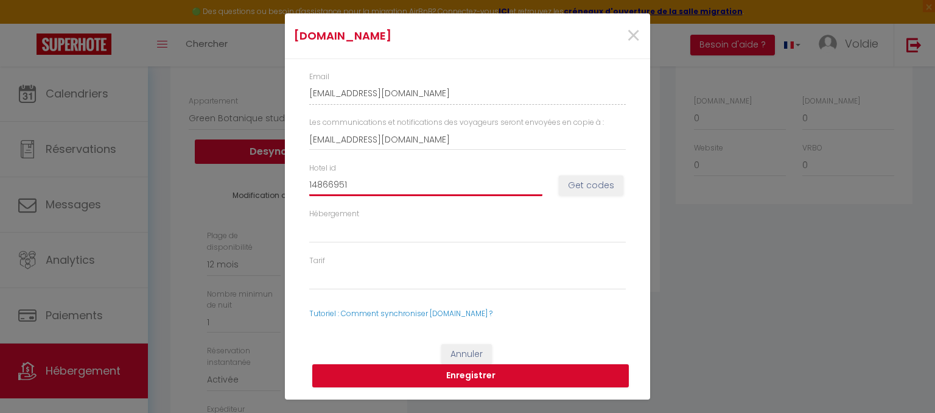
select select
type input "14866951"
click at [602, 190] on button "Get codes" at bounding box center [591, 185] width 65 height 21
select select
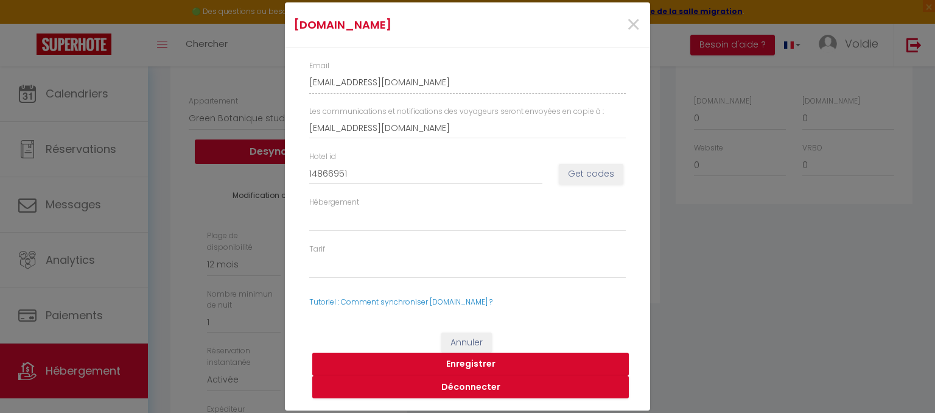
click at [480, 363] on button "Enregistrer" at bounding box center [470, 364] width 317 height 23
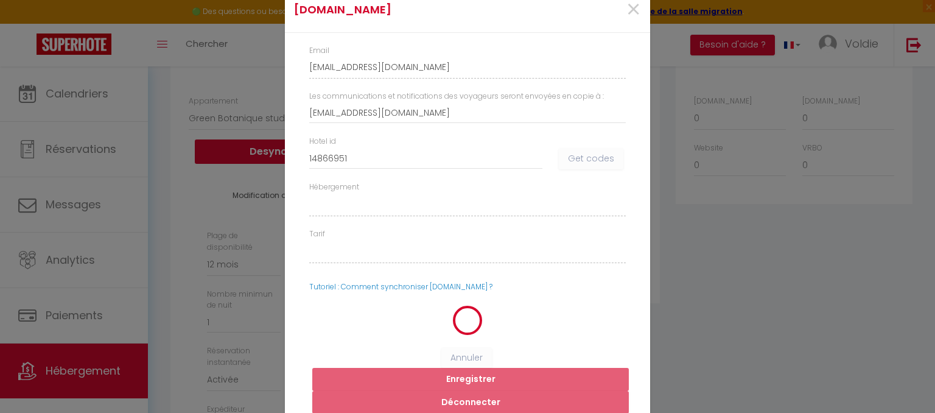
select select
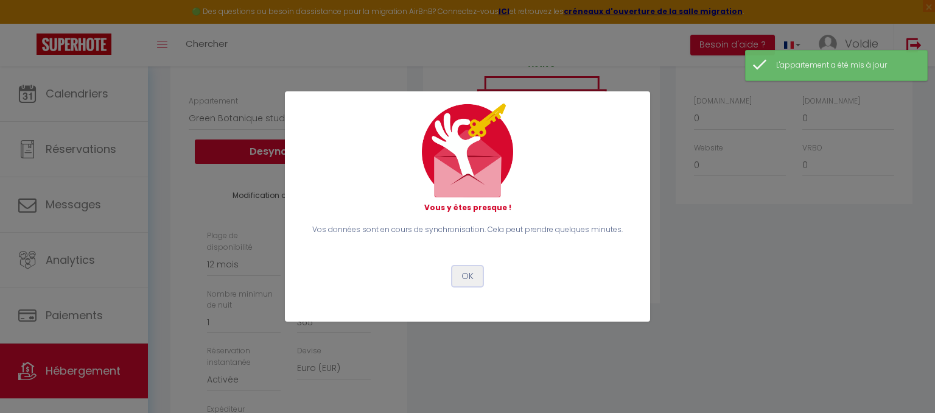
click at [463, 279] on button "OK" at bounding box center [467, 276] width 30 height 21
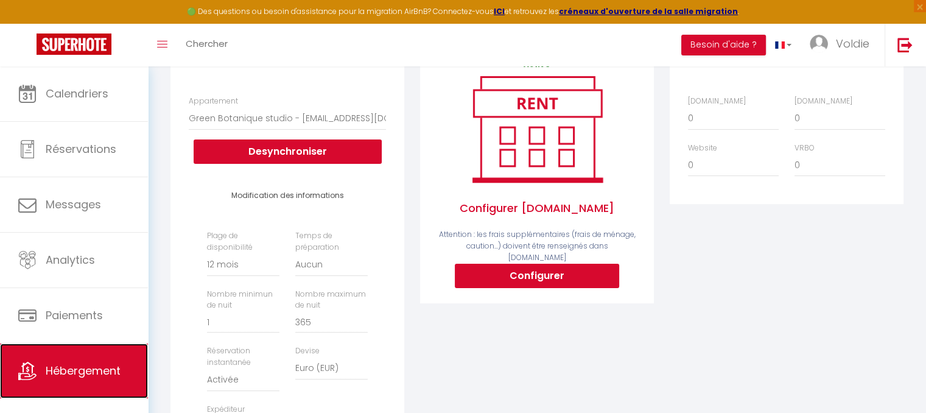
click at [62, 368] on span "Hébergement" at bounding box center [83, 370] width 75 height 15
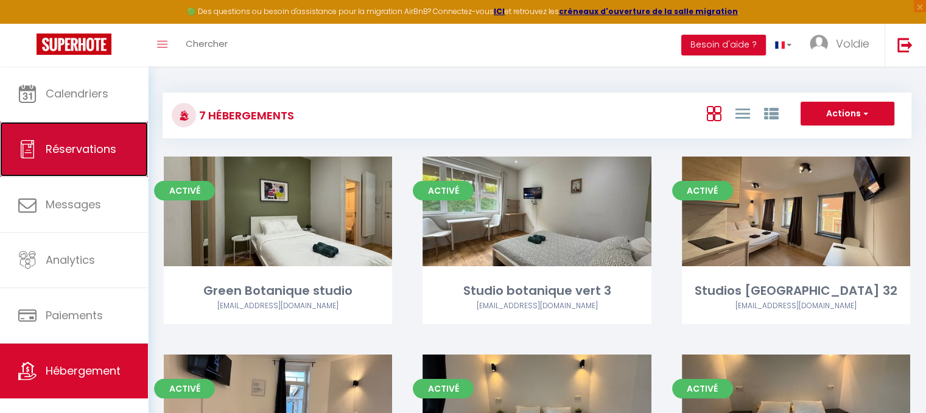
click at [80, 144] on span "Réservations" at bounding box center [81, 148] width 71 height 15
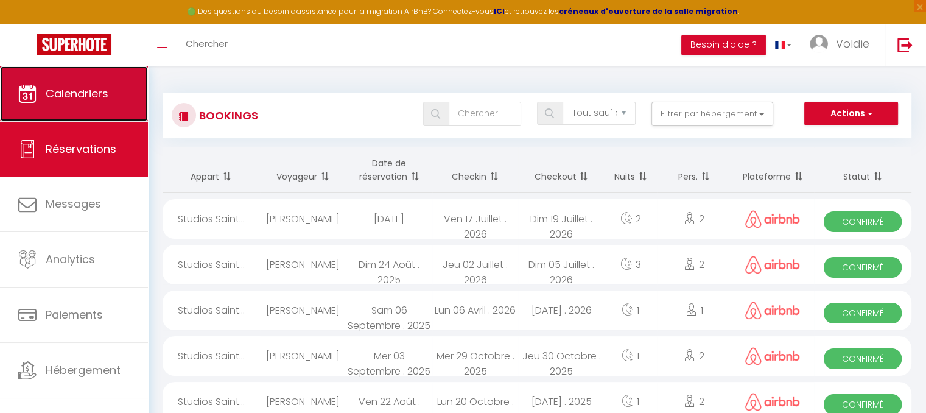
click at [80, 100] on span "Calendriers" at bounding box center [77, 93] width 63 height 15
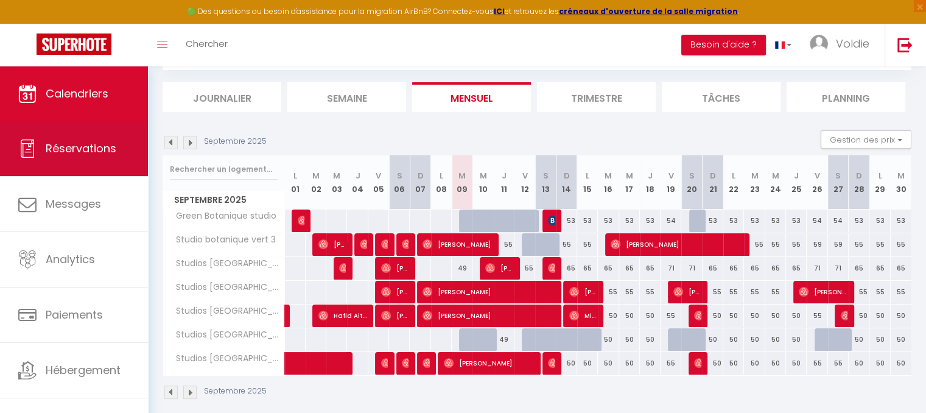
scroll to position [73, 0]
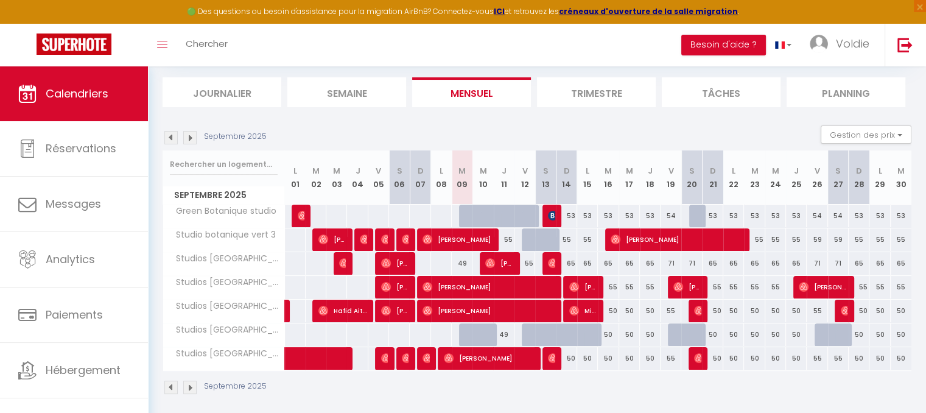
click at [501, 211] on div at bounding box center [511, 222] width 21 height 23
type input "49"
type input "Jeu 11 Septembre 2025"
type input "Ven 12 Septembre 2025"
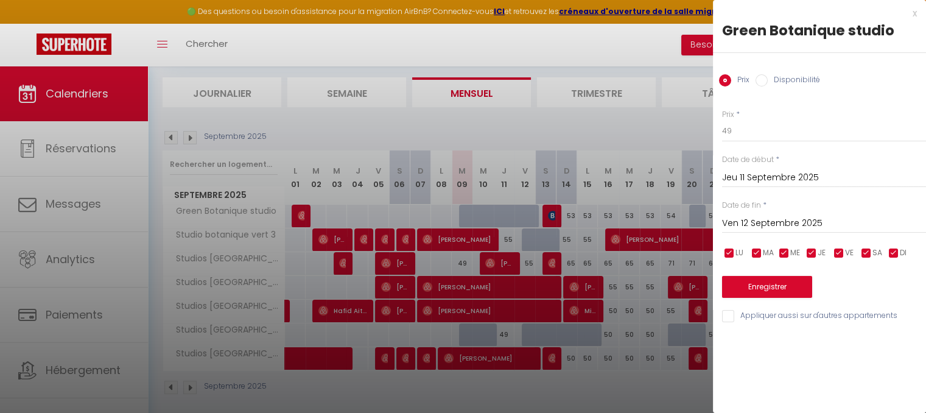
click at [913, 13] on div "x" at bounding box center [815, 13] width 204 height 15
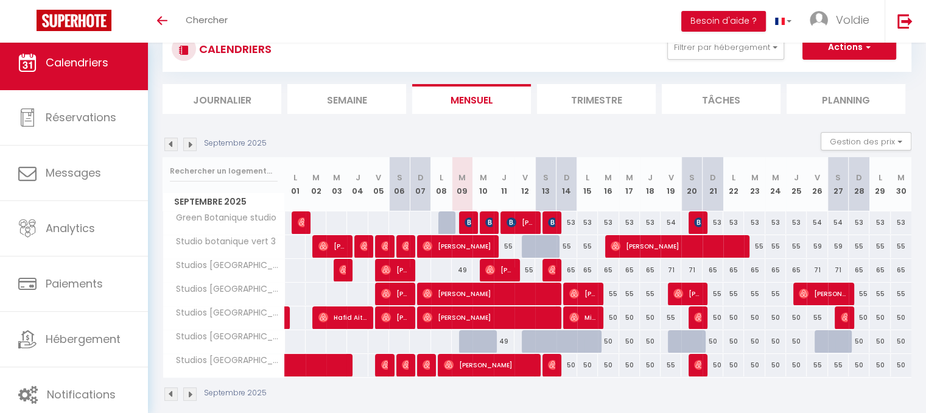
scroll to position [15, 0]
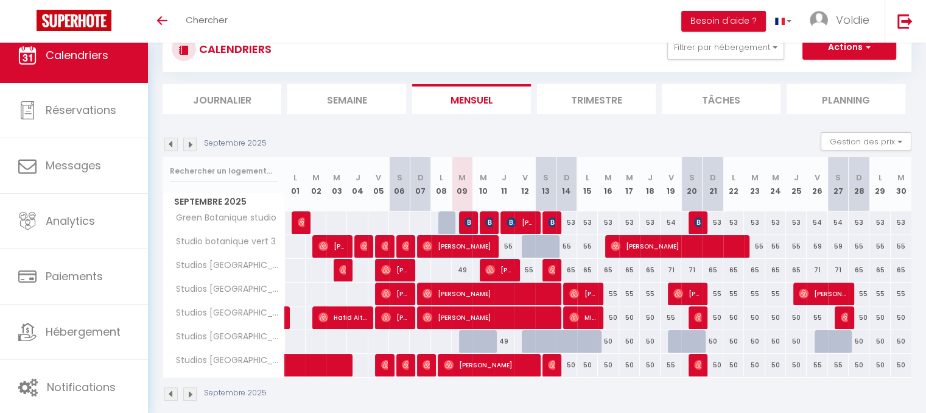
click at [563, 216] on div "53" at bounding box center [567, 222] width 21 height 23
type input "53"
type input "Dim 14 Septembre 2025"
type input "Lun 15 Septembre 2025"
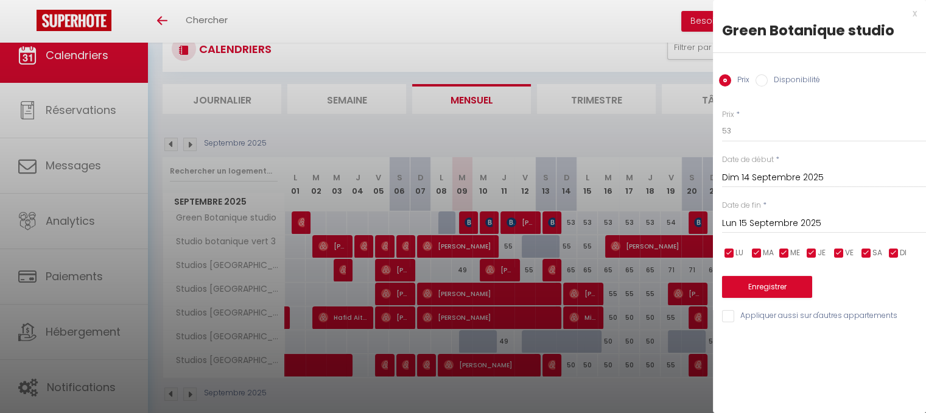
click at [915, 11] on div "x" at bounding box center [815, 13] width 204 height 15
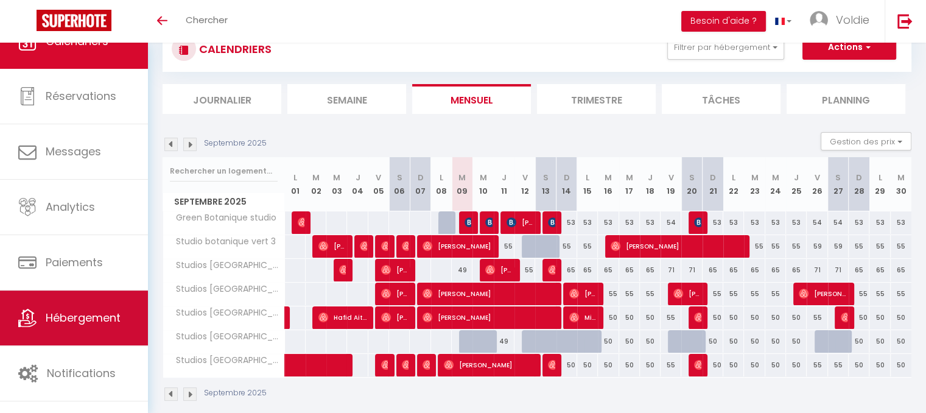
click at [84, 322] on span "Hébergement" at bounding box center [83, 317] width 75 height 15
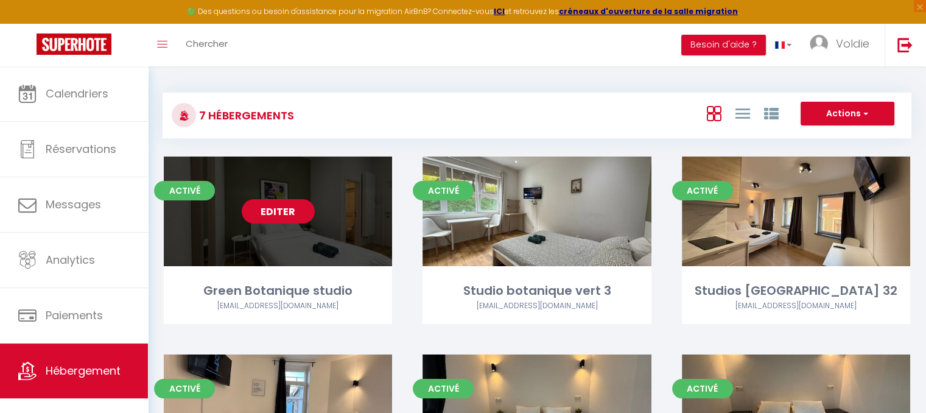
click at [294, 204] on link "Editer" at bounding box center [278, 211] width 73 height 24
select select "3"
select select "2"
select select "1"
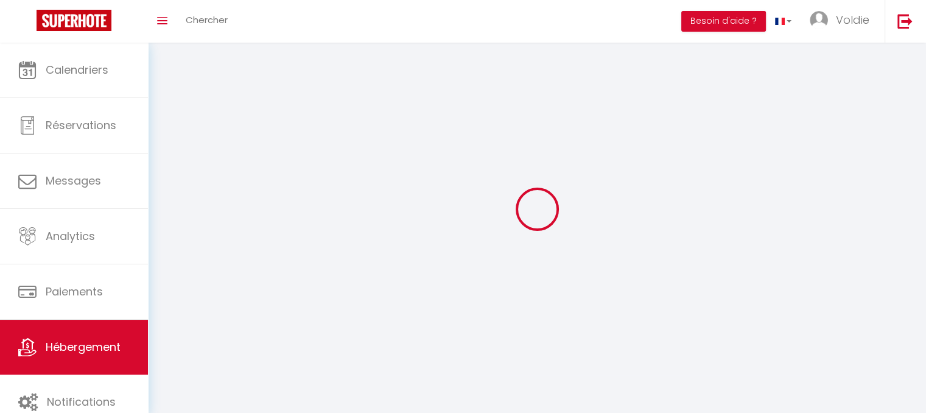
select select
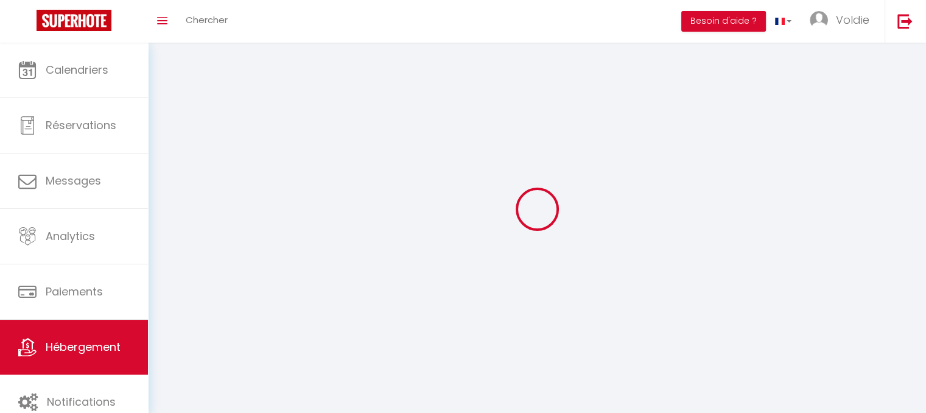
select select
checkbox input "false"
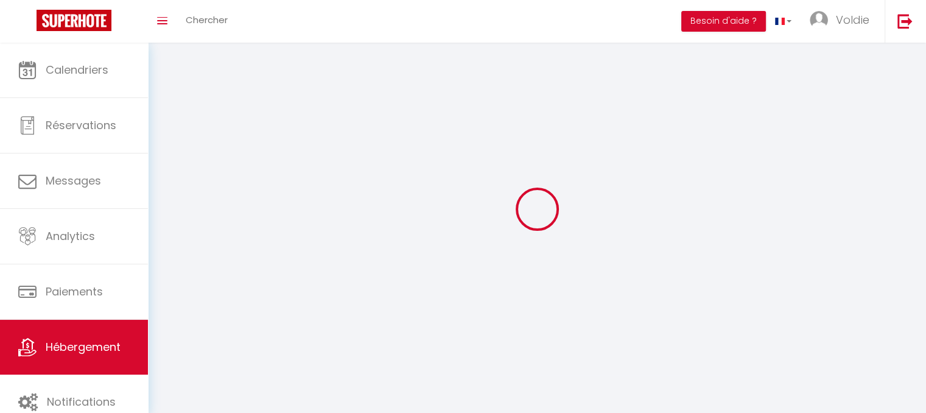
select select
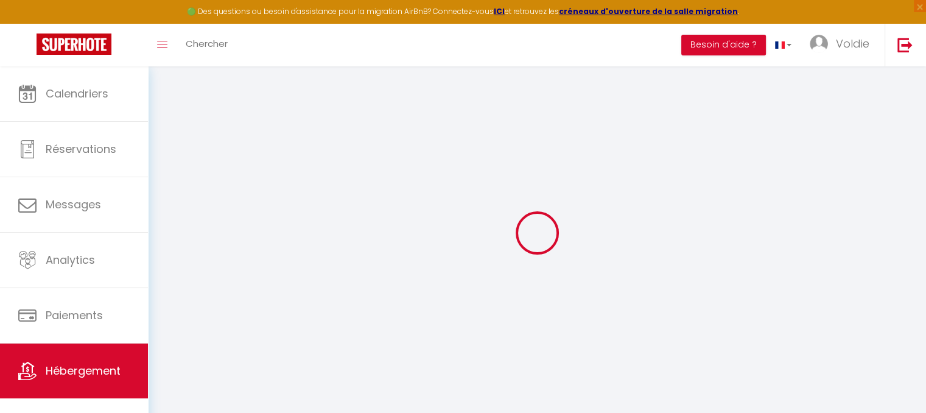
select select "18227-1489404994942141436"
select select
checkbox input "false"
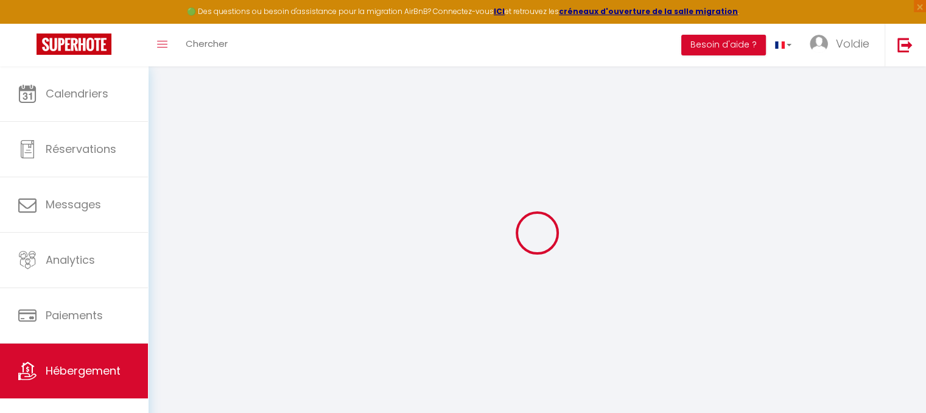
checkbox input "false"
select select "365"
select select "EUR"
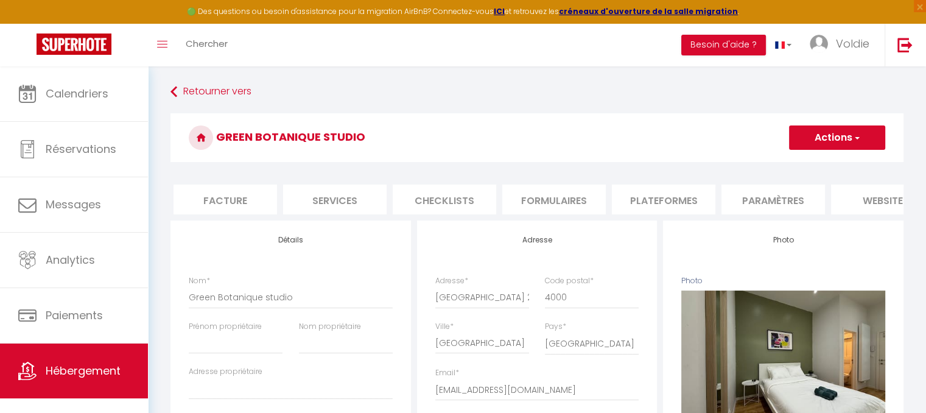
scroll to position [0, 245]
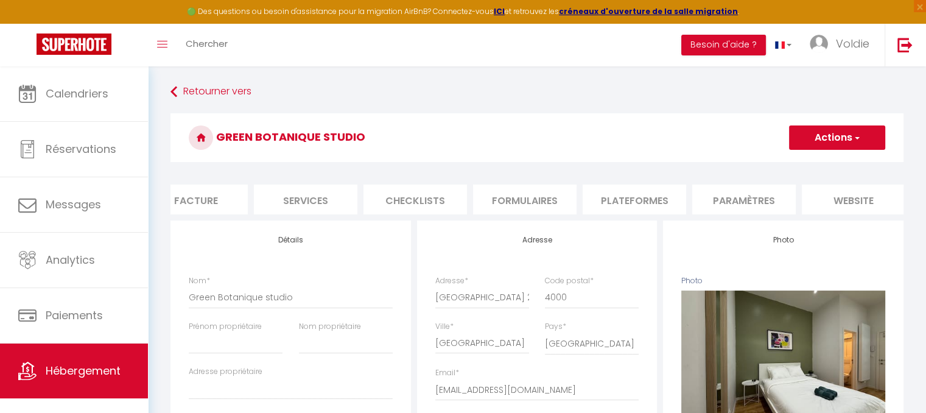
click at [636, 205] on li "Plateformes" at bounding box center [635, 200] width 104 height 30
select select
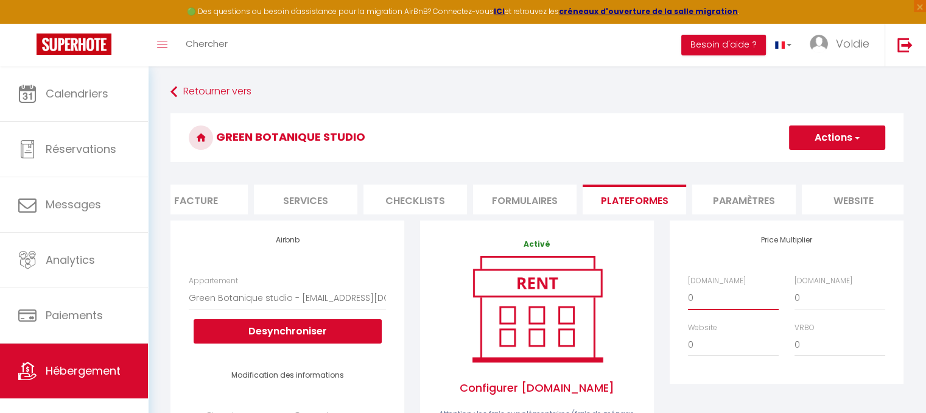
click at [725, 309] on select "0 + 1 % + 2 % + 3 % + 4 % + 5 % + 6 % + 7 % + 8 % + 9 %" at bounding box center [733, 297] width 91 height 23
click at [807, 303] on select "0 + 1 % + 2 % + 3 % + 4 % + 5 % + 6 % + 7 % + 8 % + 9 %" at bounding box center [840, 297] width 91 height 23
select select "+ 22 %"
click at [795, 295] on select "0 + 1 % + 2 % + 3 % + 4 % + 5 % + 6 % + 7 % + 8 % + 9 %" at bounding box center [840, 297] width 91 height 23
select select
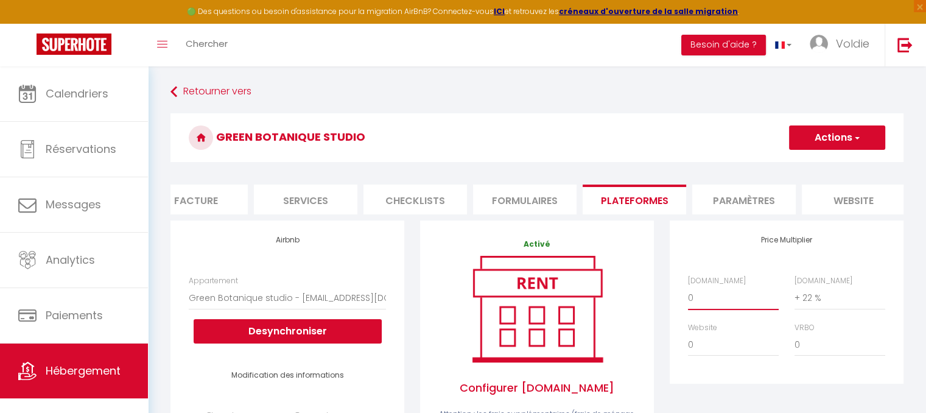
click at [743, 309] on select "0 + 1 % + 2 % + 3 % + 4 % + 5 % + 6 % + 7 % + 8 % + 9 %" at bounding box center [733, 297] width 91 height 23
select select "+ 22 %"
click at [688, 295] on select "0 + 1 % + 2 % + 3 % + 4 % + 5 % + 6 % + 7 % + 8 % + 9 %" at bounding box center [733, 297] width 91 height 23
select select
click at [826, 142] on button "Actions" at bounding box center [837, 137] width 96 height 24
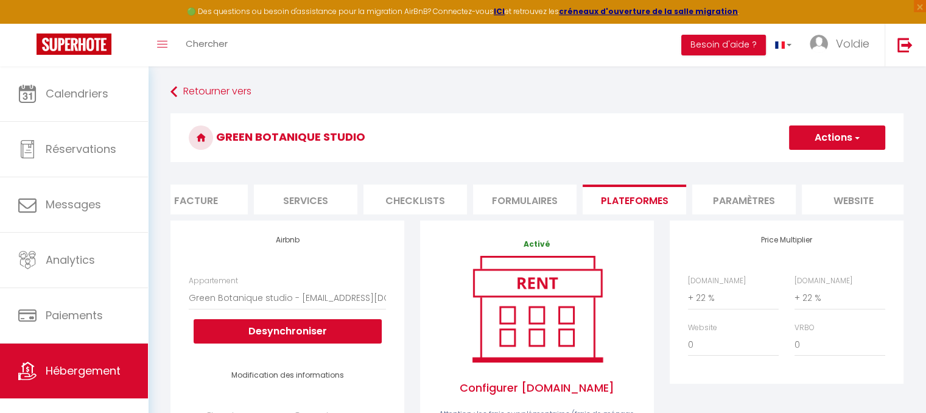
click at [826, 142] on button "Actions" at bounding box center [837, 137] width 96 height 24
click at [825, 127] on button "Actions" at bounding box center [837, 137] width 96 height 24
click at [814, 164] on link "Enregistrer" at bounding box center [837, 164] width 96 height 16
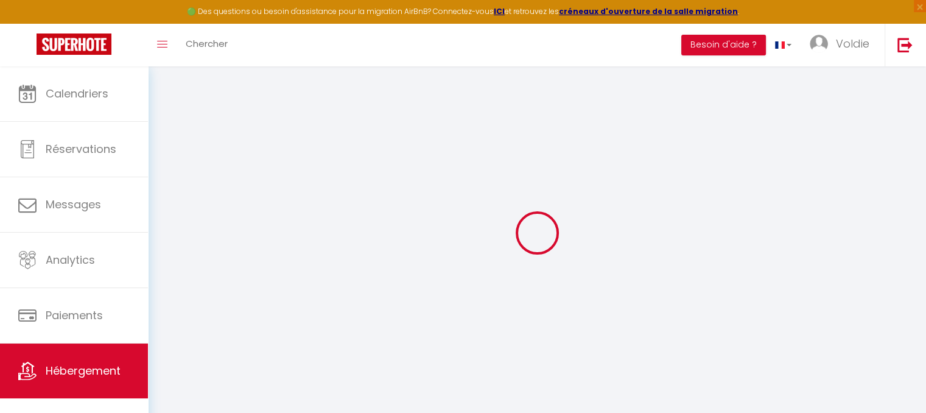
select select "365"
select select "EUR"
select select
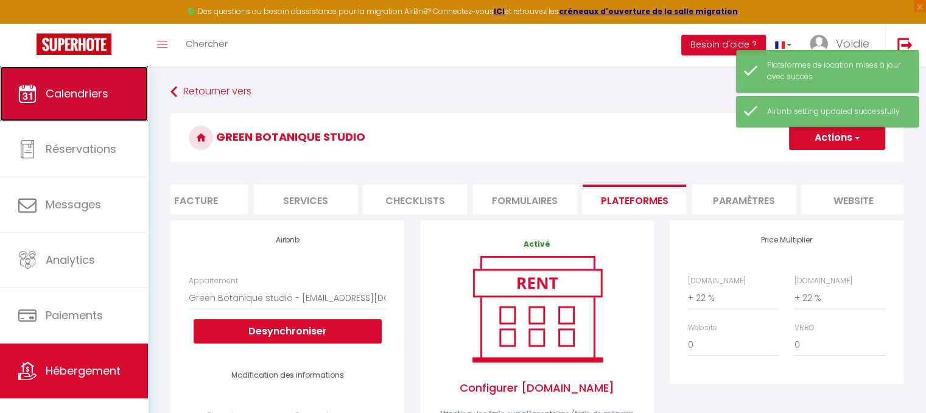
click at [105, 107] on link "Calendriers" at bounding box center [74, 93] width 148 height 55
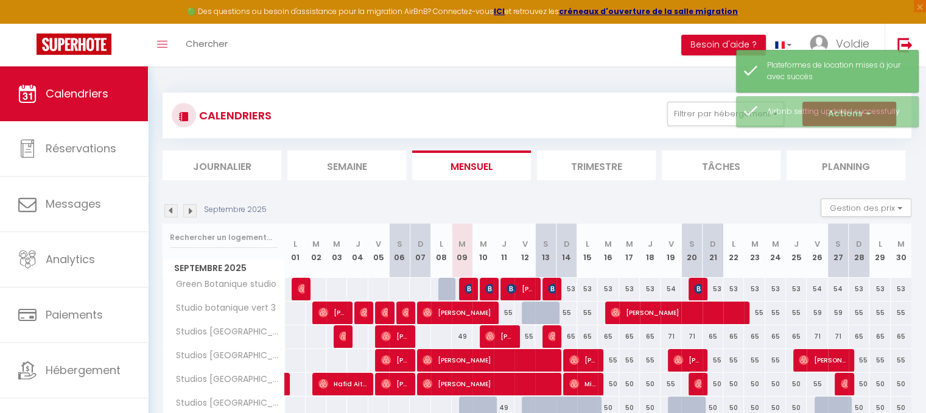
scroll to position [80, 0]
